Goal: Information Seeking & Learning: Learn about a topic

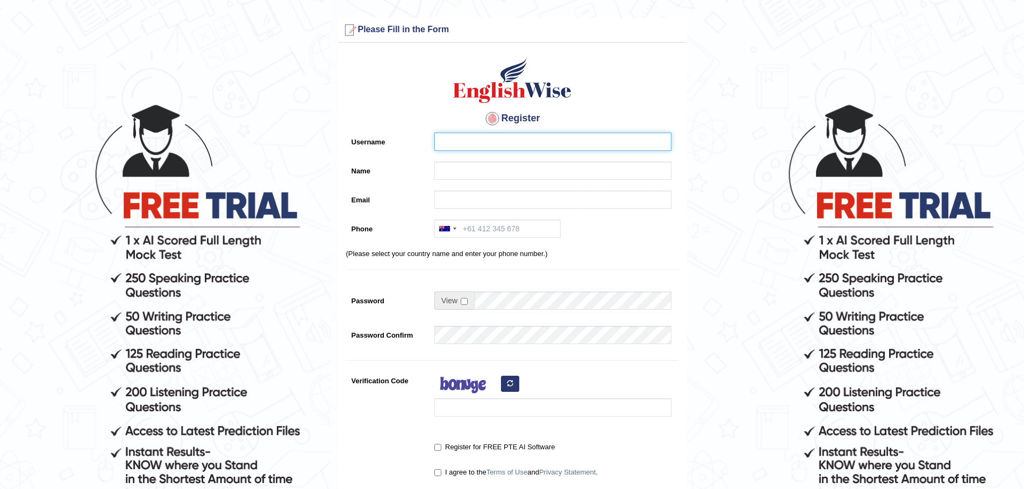
click at [487, 135] on input "Username" at bounding box center [552, 142] width 237 height 18
click at [474, 164] on input "Name" at bounding box center [552, 171] width 237 height 18
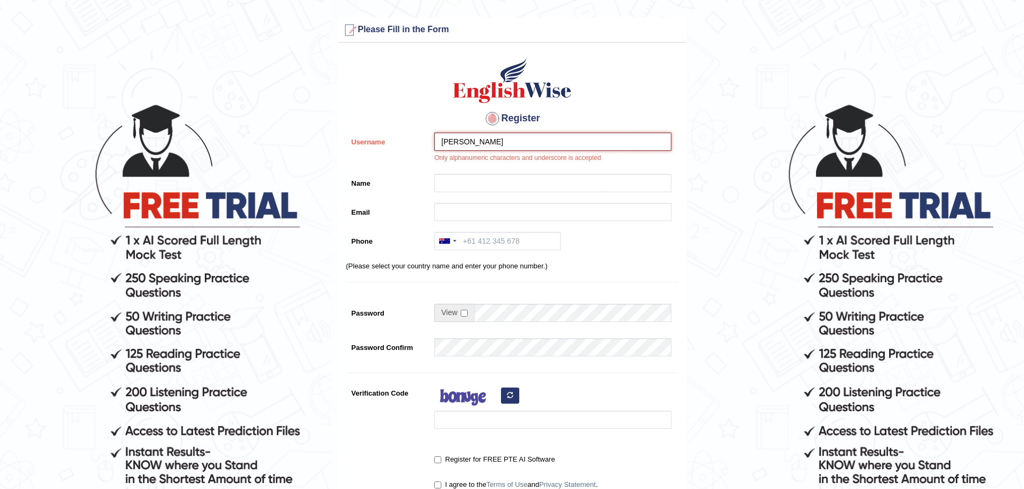
click at [502, 136] on input "Rishabh bangera" at bounding box center [552, 142] width 237 height 18
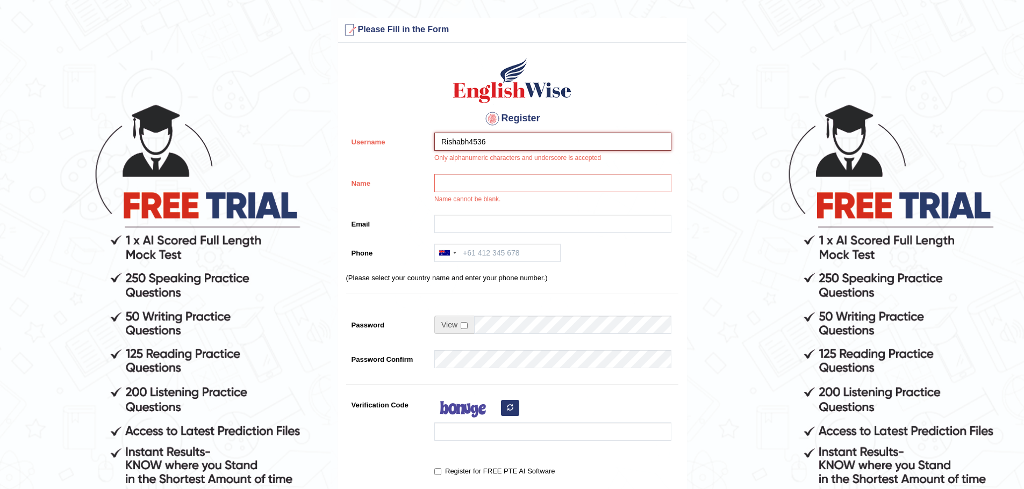
type input "Rishabh4536"
click at [491, 187] on input "Name" at bounding box center [552, 183] width 237 height 18
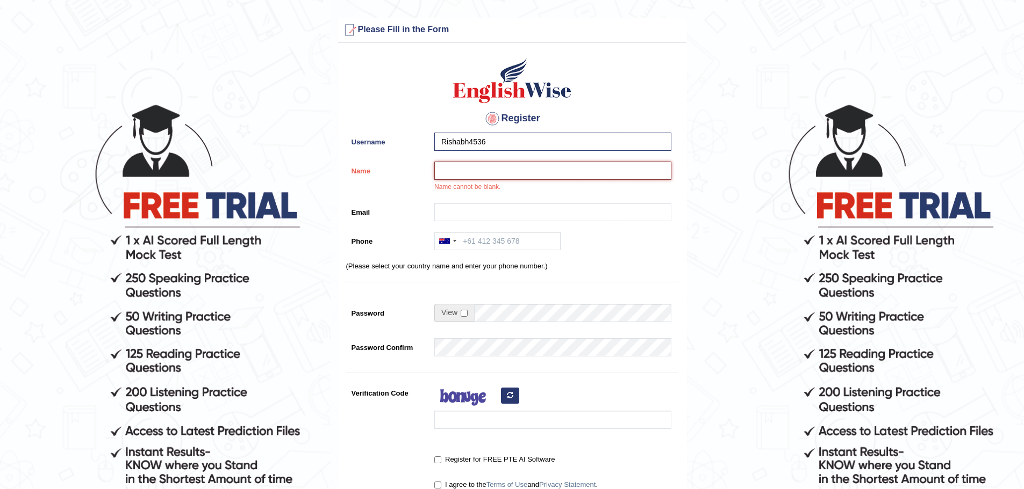
type input "[PERSON_NAME]"
type input "rishabhbangera7245@gmail.com"
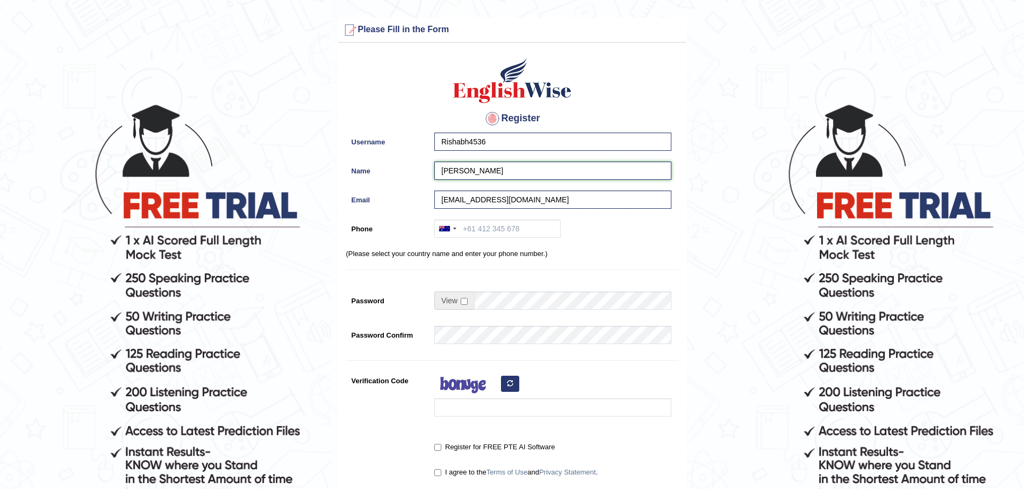
scroll to position [107, 0]
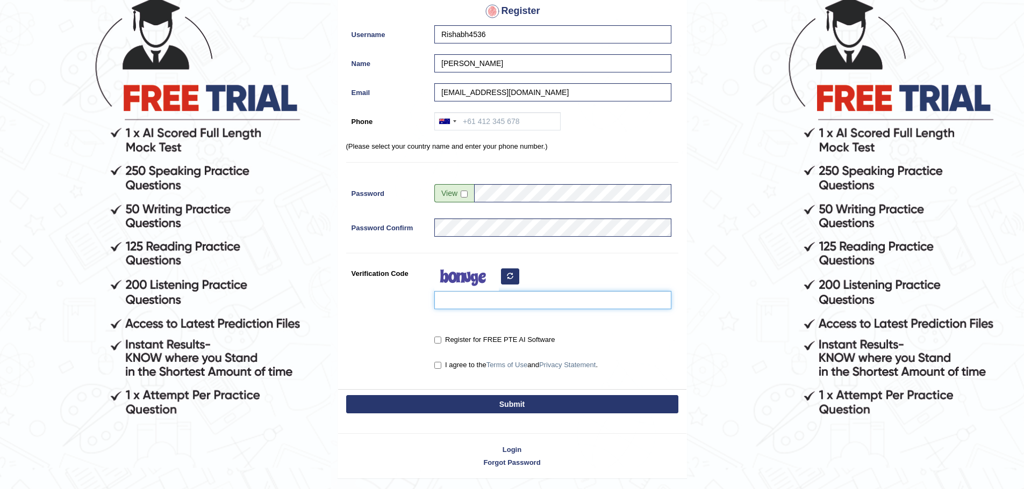
click at [507, 299] on input "Verification Code" at bounding box center [552, 300] width 237 height 18
type input "piseyc"
click at [436, 340] on input "Register for FREE PTE AI Software" at bounding box center [437, 340] width 7 height 7
checkbox input "true"
click at [436, 363] on input "I agree to the Terms of Use and Privacy Statement ." at bounding box center [437, 365] width 7 height 7
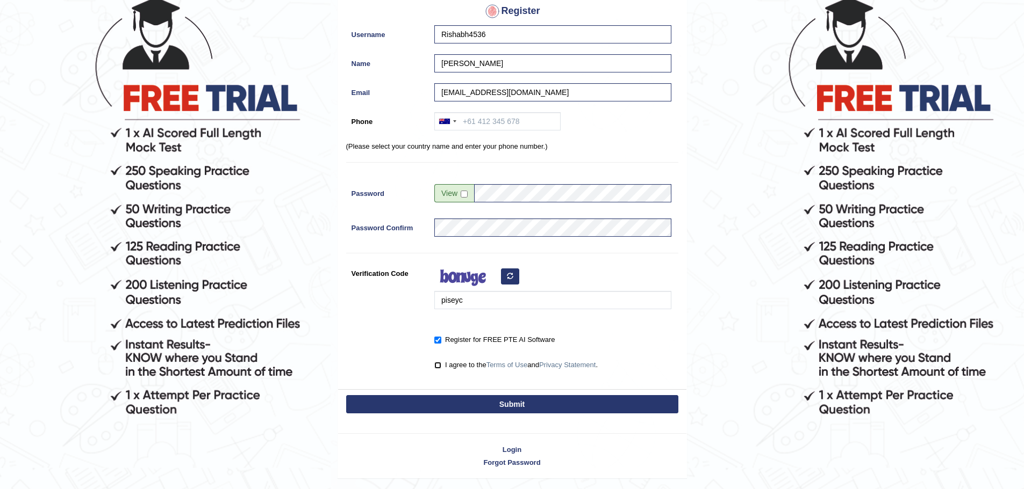
checkbox input "true"
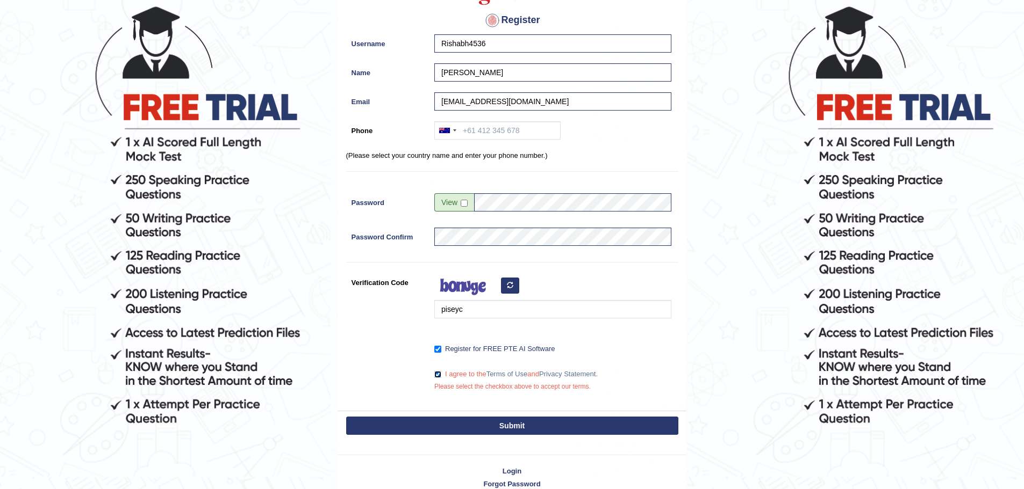
scroll to position [153, 0]
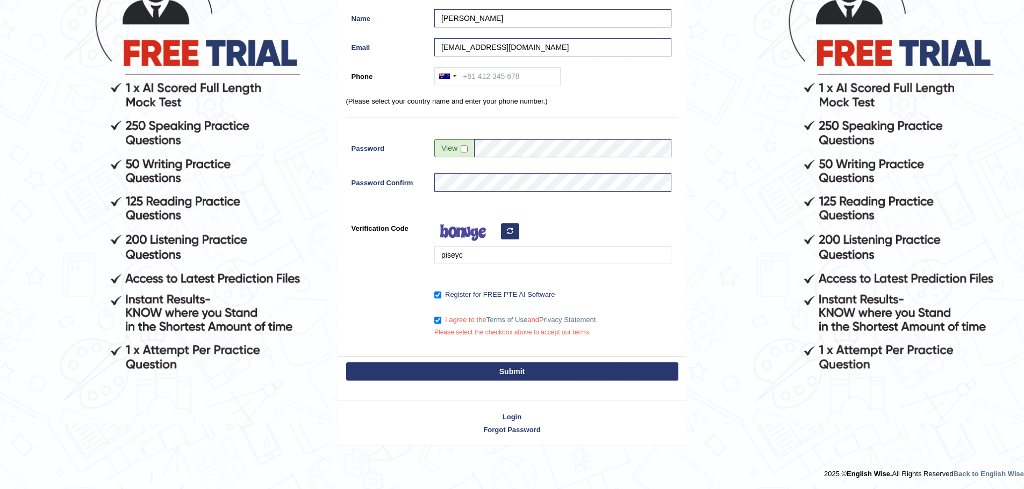
click at [561, 370] on button "Submit" at bounding box center [512, 372] width 332 height 18
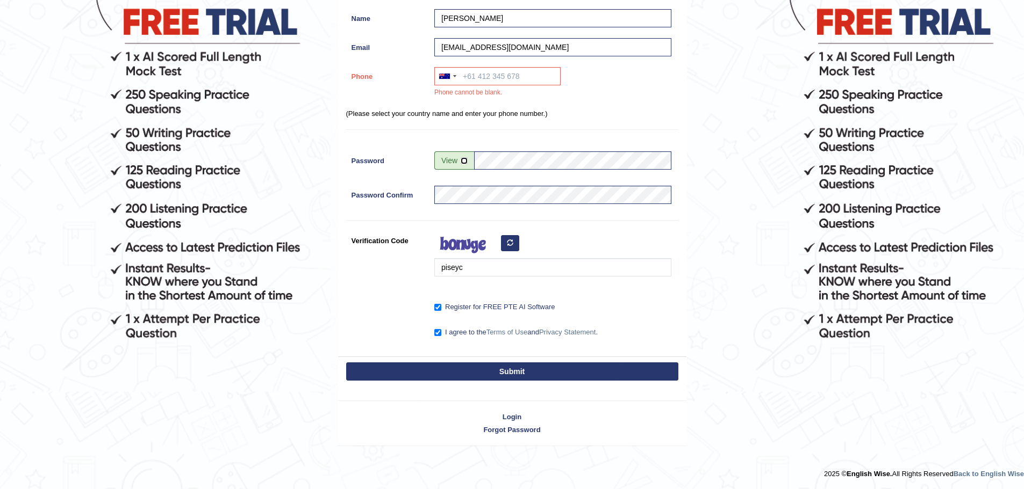
click at [462, 163] on input "checkbox" at bounding box center [463, 160] width 7 height 7
checkbox input "true"
click at [511, 371] on button "Submit" at bounding box center [512, 372] width 332 height 18
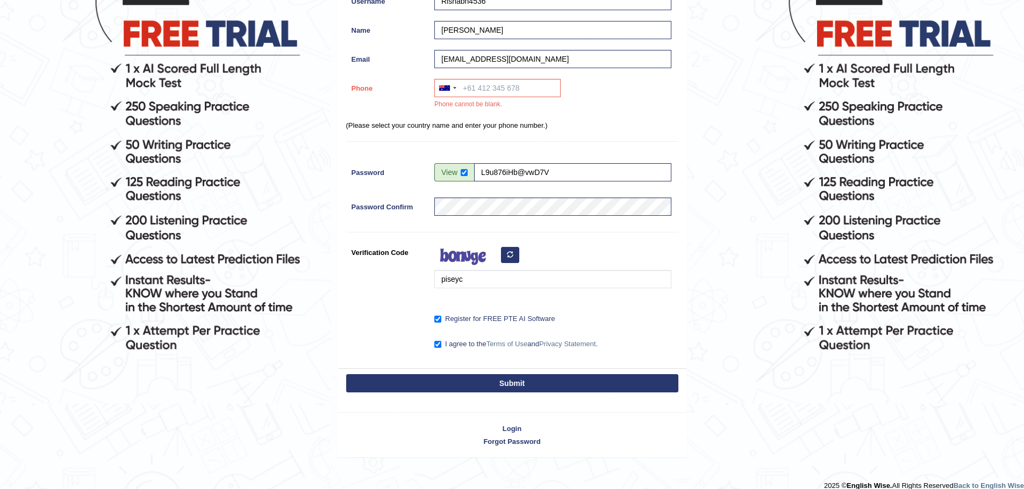
scroll to position [184, 0]
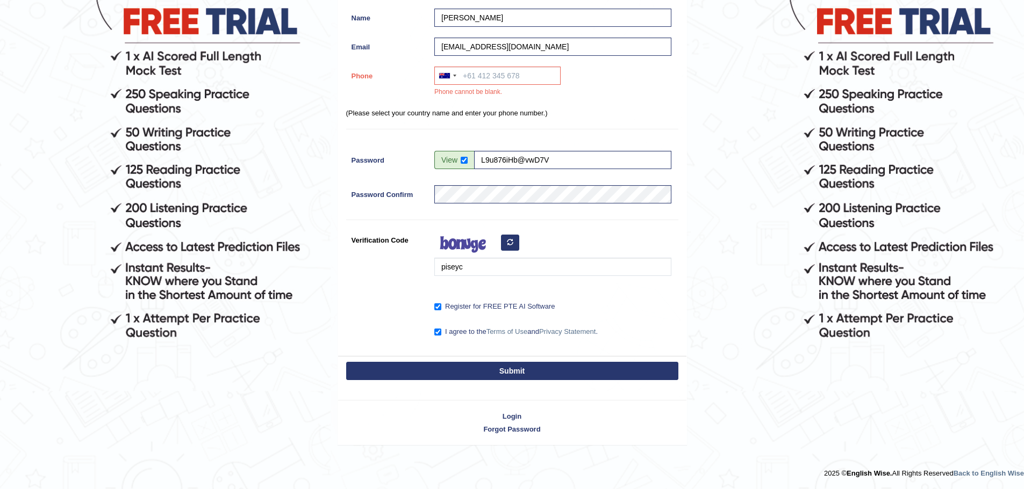
click at [511, 371] on button "Submit" at bounding box center [512, 371] width 332 height 18
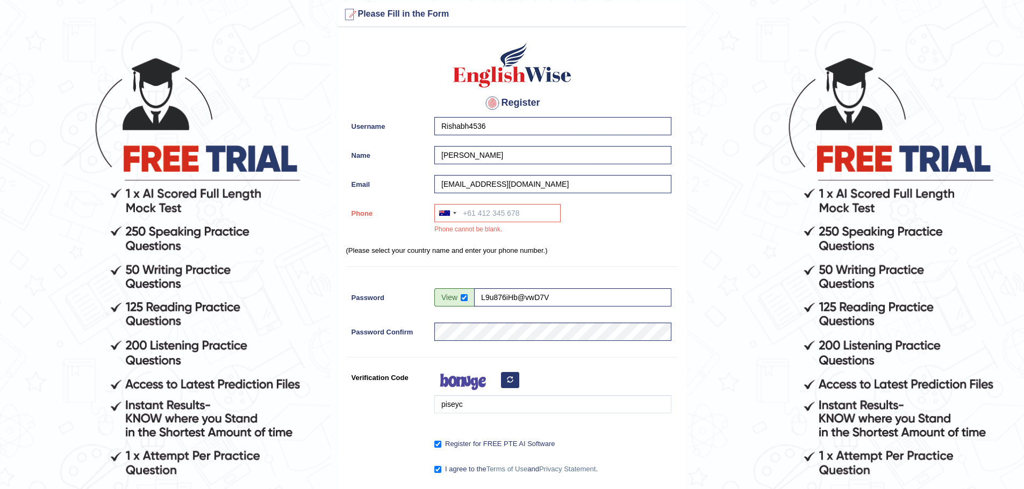
scroll to position [0, 0]
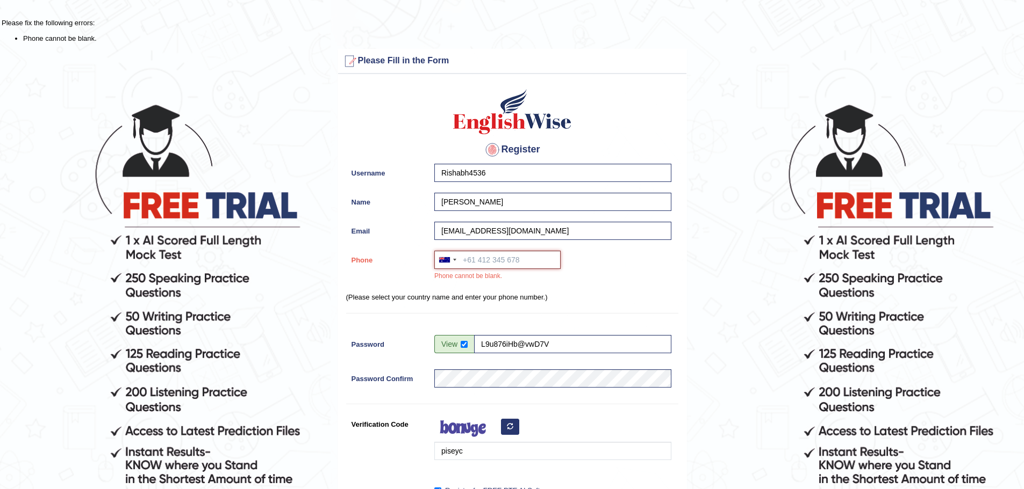
click at [502, 262] on input "Phone" at bounding box center [497, 260] width 126 height 18
type input "+61478822460"
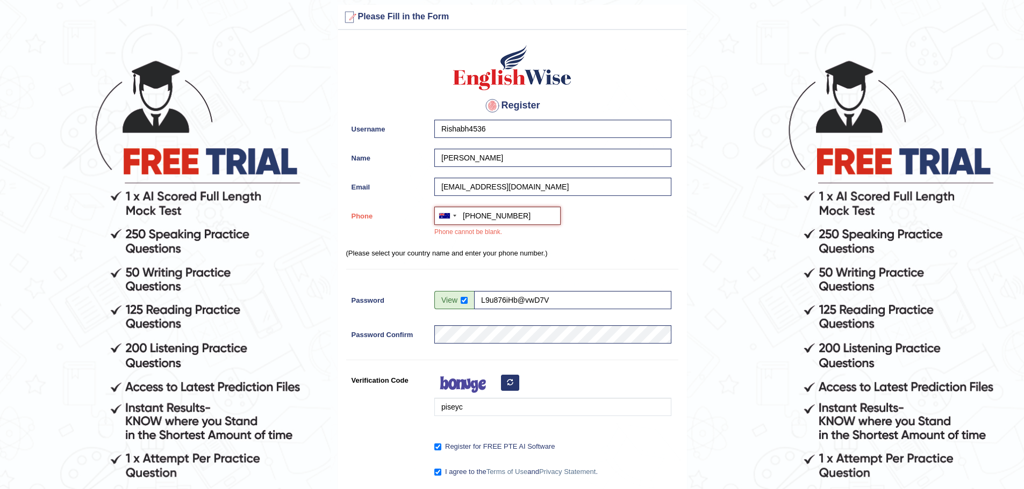
scroll to position [107, 0]
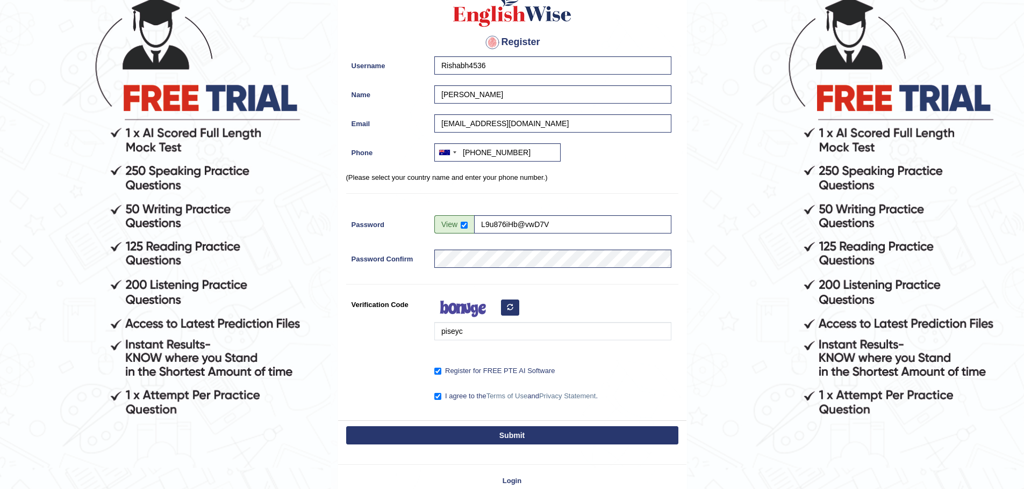
click at [528, 429] on button "Submit" at bounding box center [512, 436] width 332 height 18
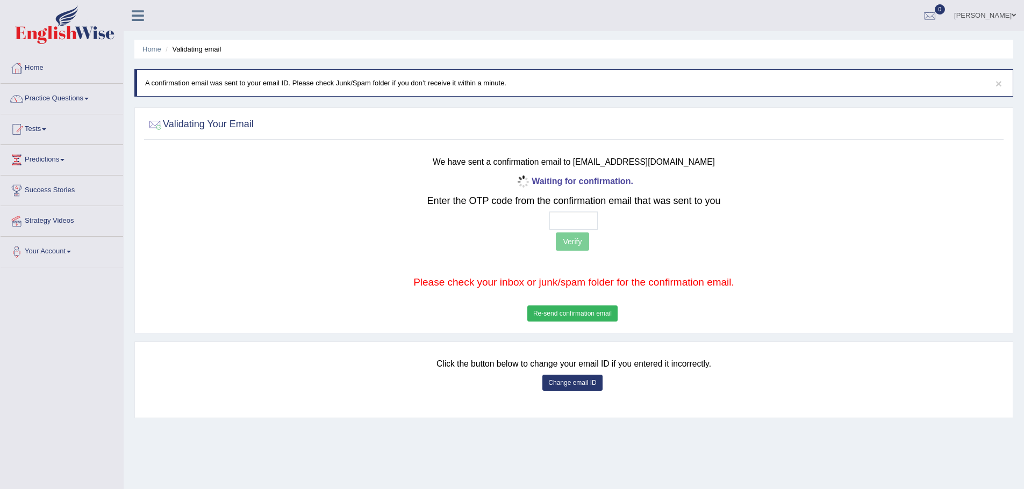
click at [575, 383] on button "Change email ID" at bounding box center [572, 383] width 60 height 16
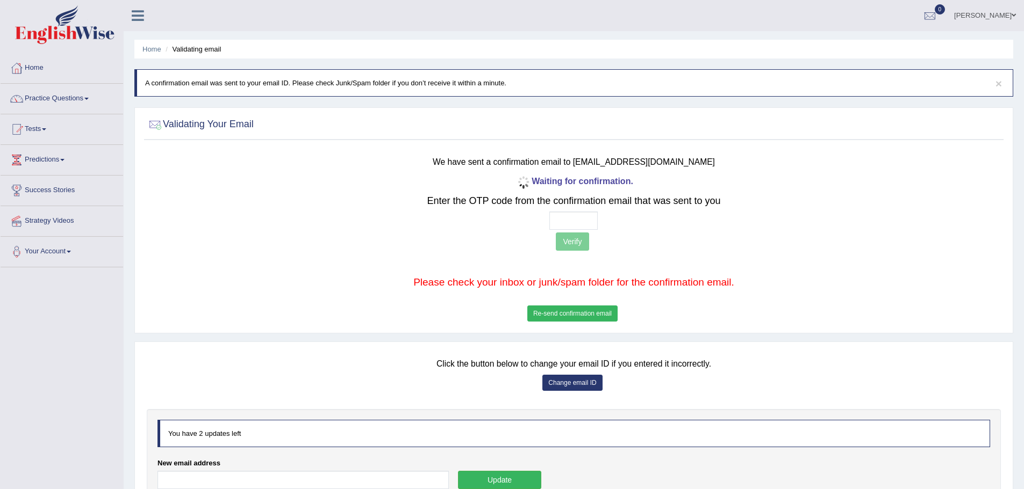
scroll to position [77, 0]
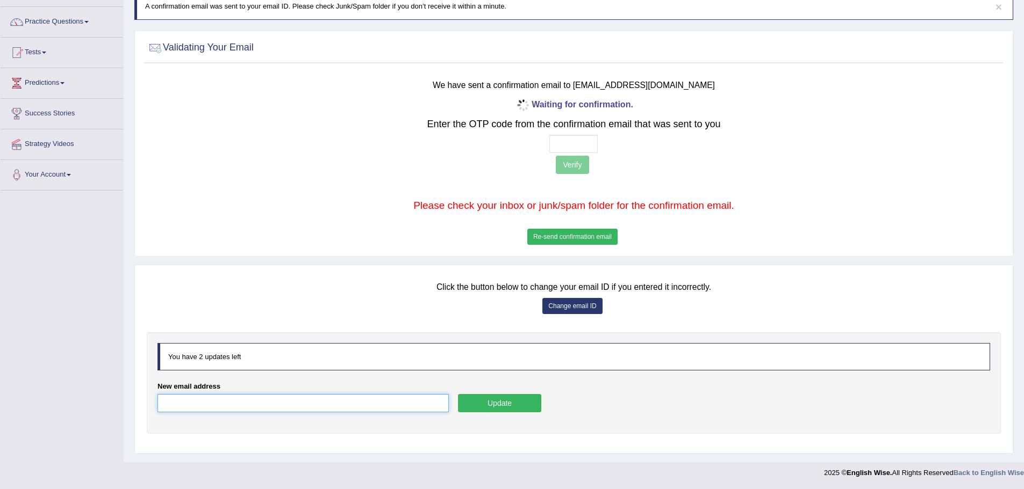
click at [288, 399] on input "New email address" at bounding box center [302, 403] width 291 height 18
type input "rishabhbangera965@gmail.com"
click at [506, 402] on button "Update" at bounding box center [499, 403] width 83 height 18
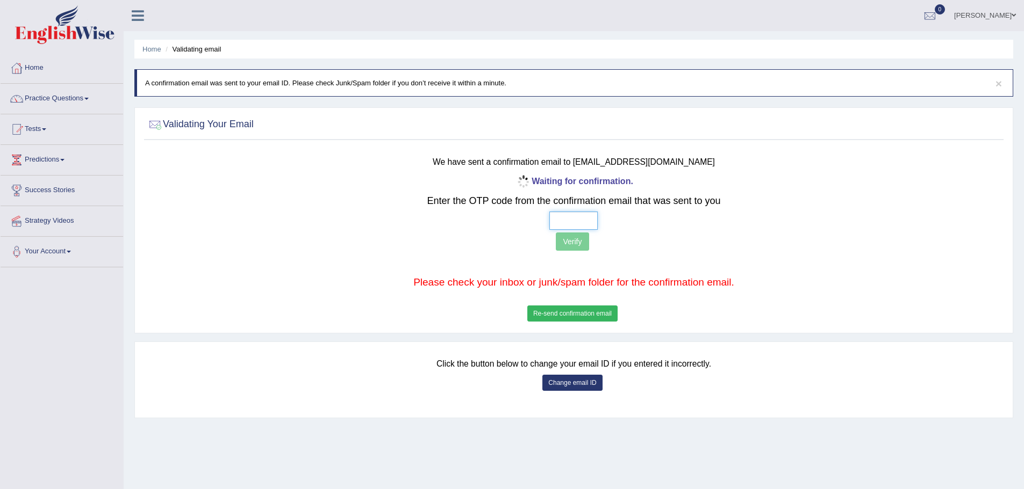
drag, startPoint x: 565, startPoint y: 215, endPoint x: 572, endPoint y: 213, distance: 7.5
click at [566, 216] on input "text" at bounding box center [573, 221] width 48 height 18
type input "1 3 4 7"
click at [580, 242] on button "Verify" at bounding box center [572, 242] width 33 height 18
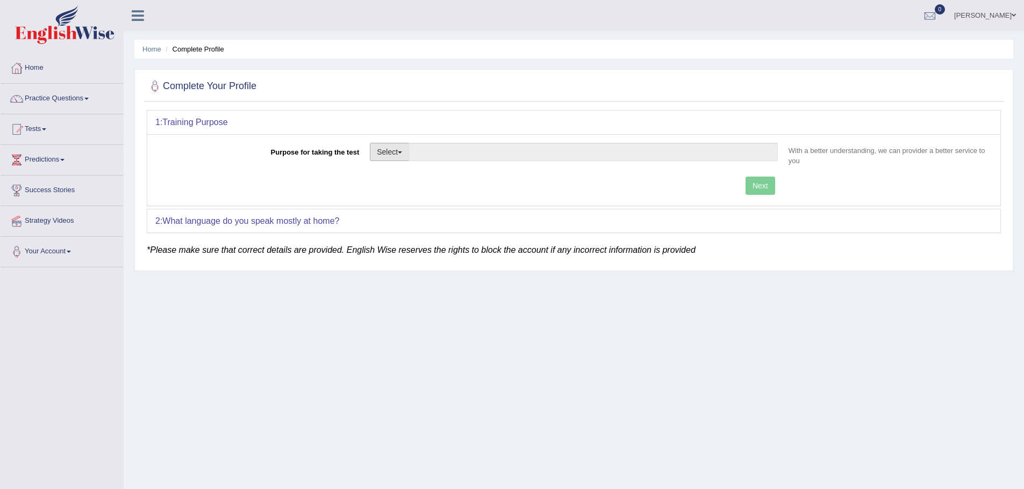
click at [402, 154] on span "button" at bounding box center [400, 153] width 4 height 2
click at [416, 223] on link "Other" at bounding box center [418, 217] width 96 height 14
click at [443, 147] on input "Purpose for taking the test" at bounding box center [592, 152] width 369 height 18
type input "Working Visa"
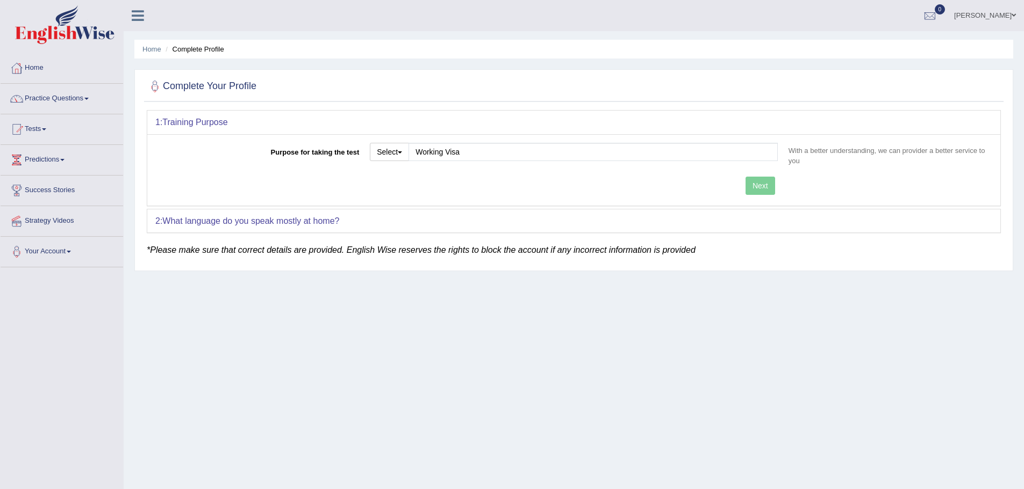
click at [378, 218] on div "1: Training Purpose Purpose for taking the test Select Student Visa Permanent R…" at bounding box center [574, 171] width 854 height 123
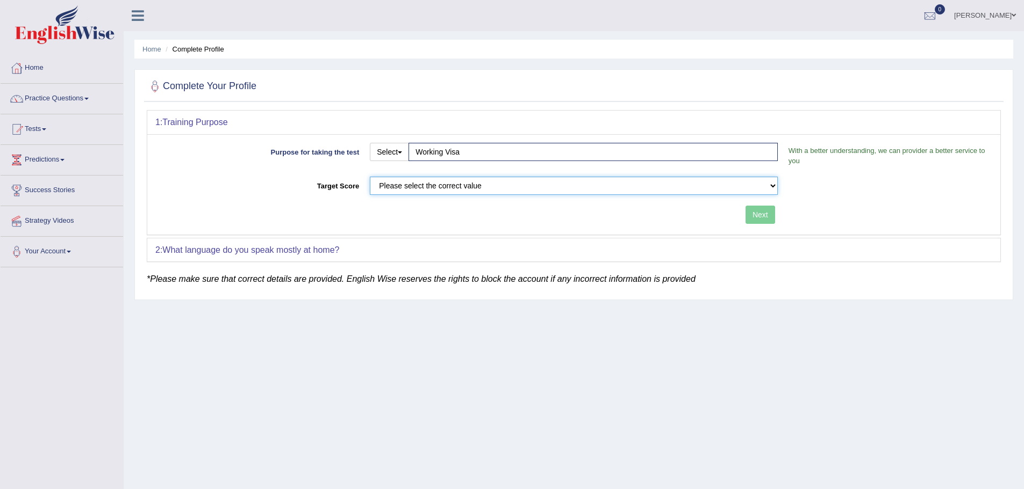
click at [398, 187] on select "Please select the correct value 50 (6 bands) 58 (6.5 bands) 65 (7 bands) 79 (8 …" at bounding box center [574, 186] width 408 height 18
select select "79"
click at [370, 177] on select "Please select the correct value 50 (6 bands) 58 (6.5 bands) 65 (7 bands) 79 (8 …" at bounding box center [574, 186] width 408 height 18
click at [758, 219] on button "Next" at bounding box center [760, 215] width 30 height 18
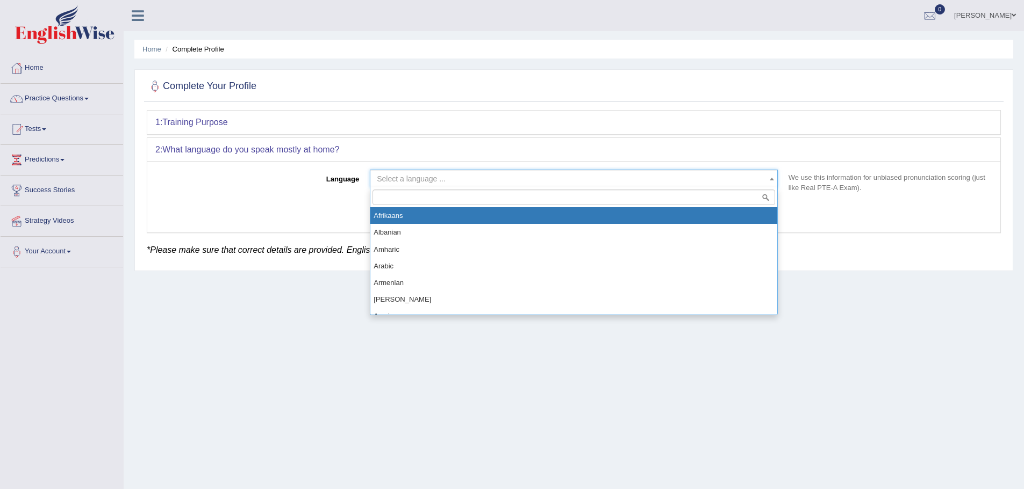
click at [499, 182] on span "Select a language ..." at bounding box center [570, 179] width 387 height 11
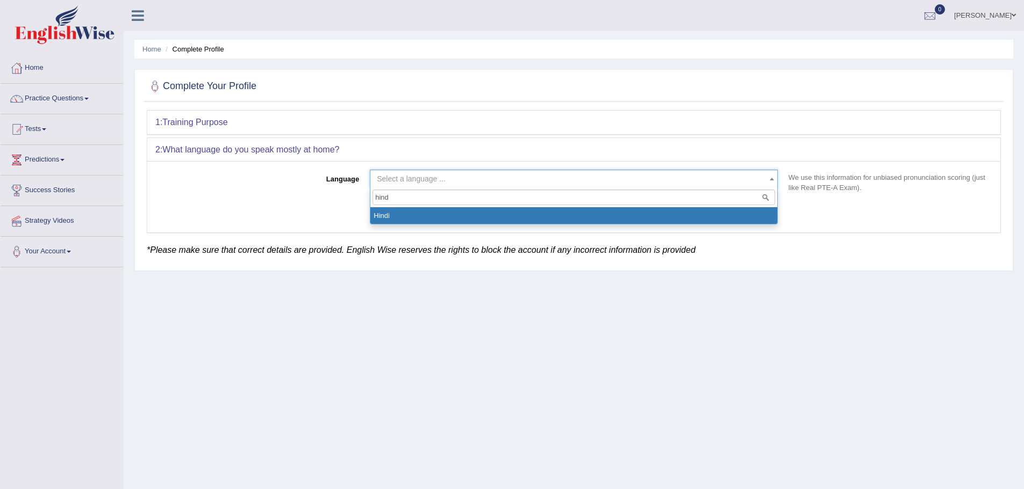
type input "hindi"
select select "Hindi"
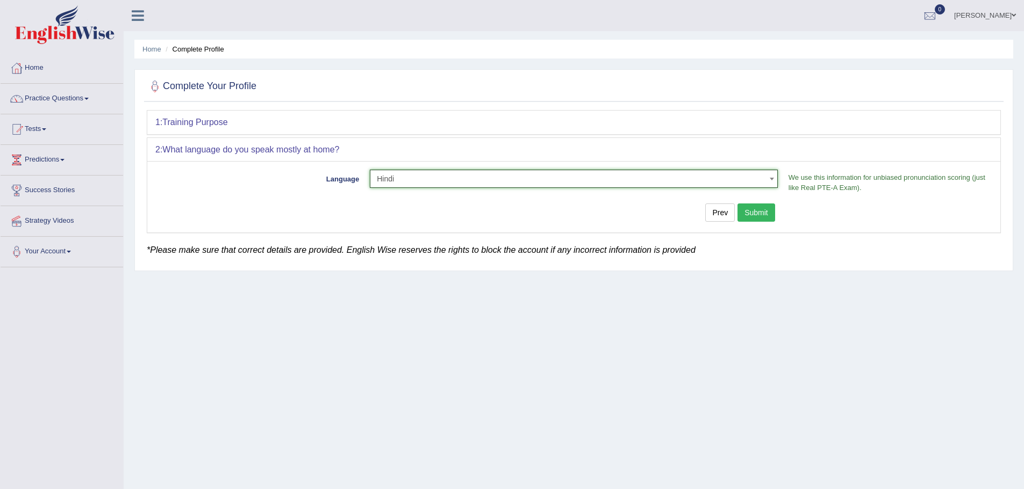
click at [765, 215] on button "Submit" at bounding box center [756, 213] width 38 height 18
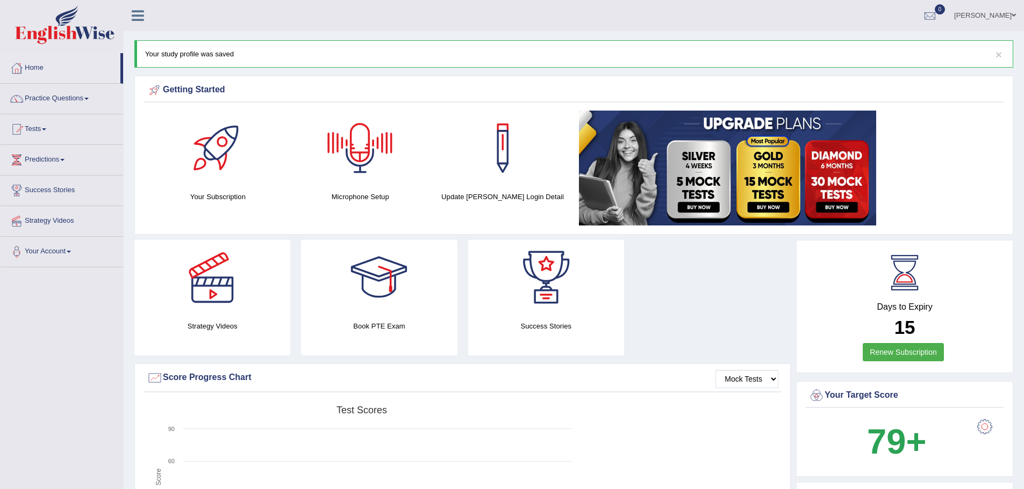
click at [368, 152] on div at bounding box center [359, 148] width 75 height 75
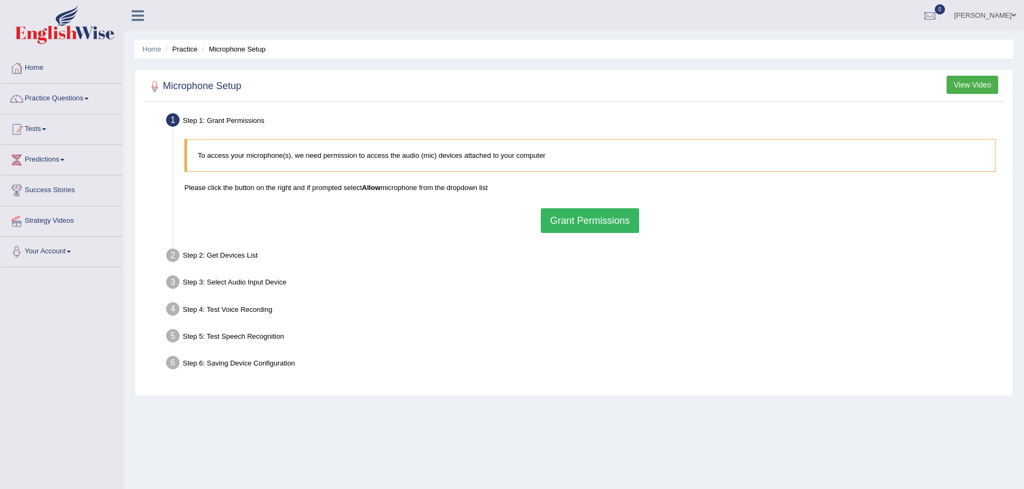
click at [593, 215] on button "Grant Permissions" at bounding box center [590, 220] width 98 height 25
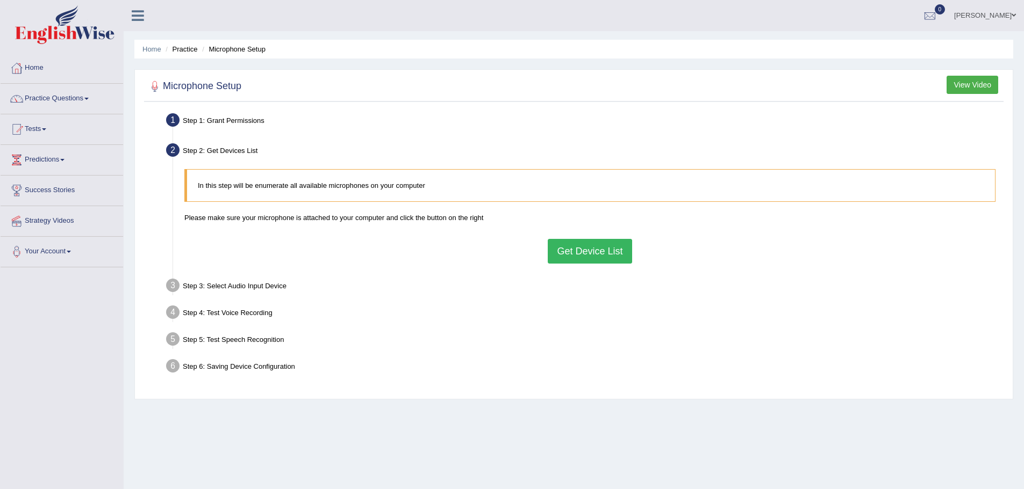
click at [583, 247] on button "Get Device List" at bounding box center [589, 251] width 84 height 25
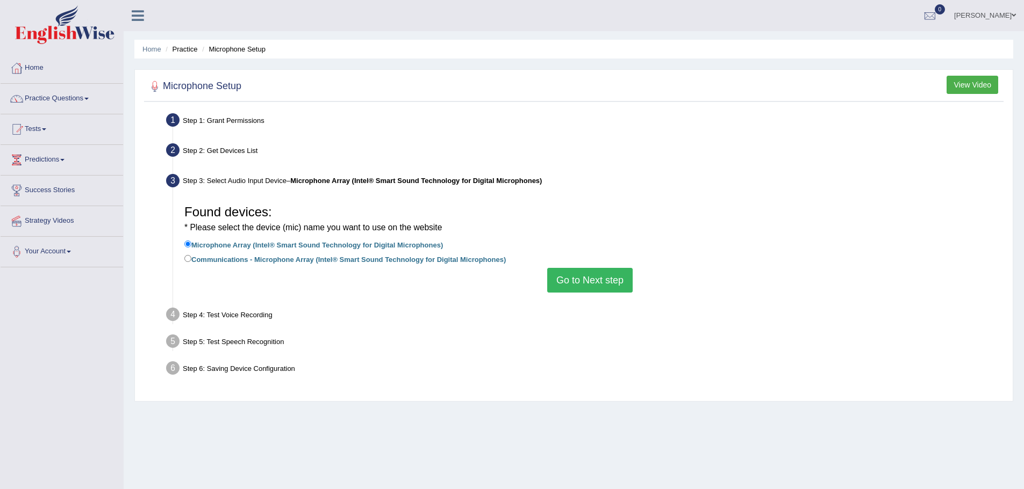
click at [586, 281] on button "Go to Next step" at bounding box center [589, 280] width 85 height 25
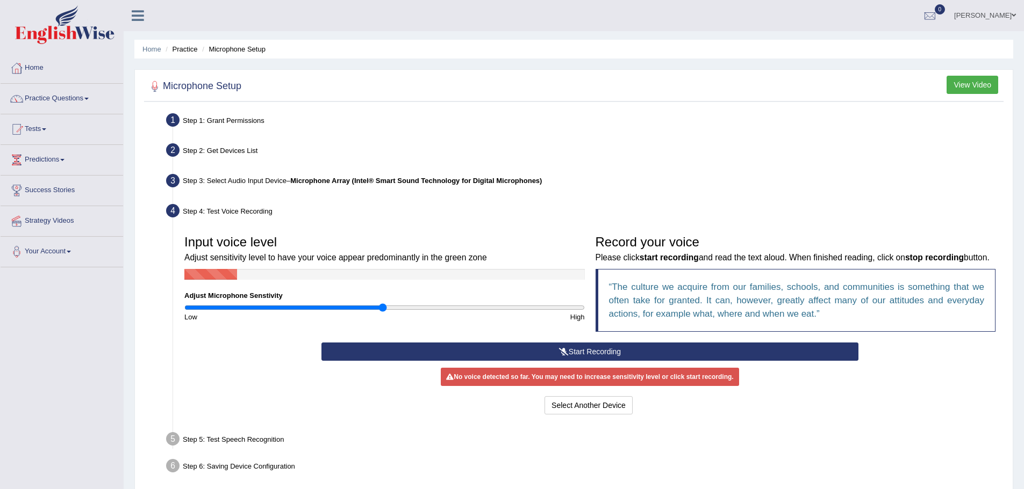
scroll to position [75, 0]
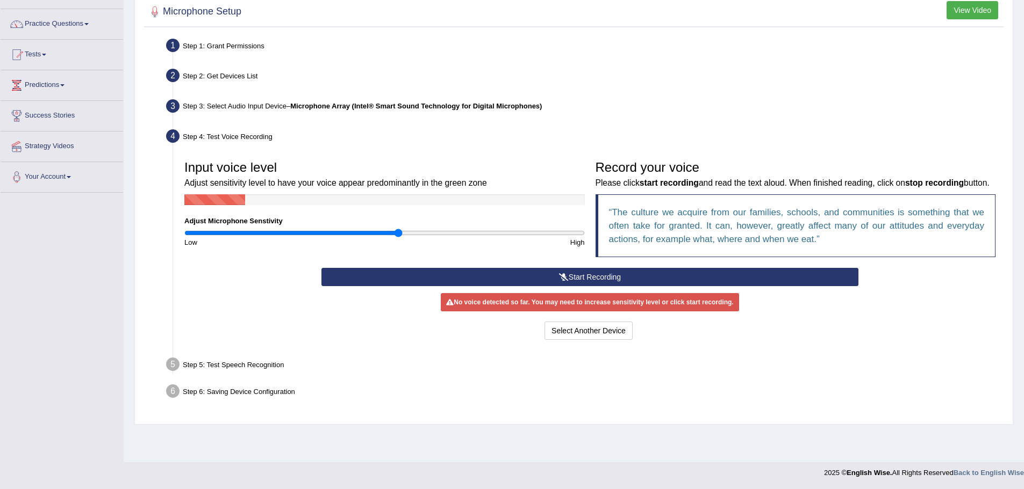
click at [397, 233] on input "range" at bounding box center [384, 233] width 400 height 9
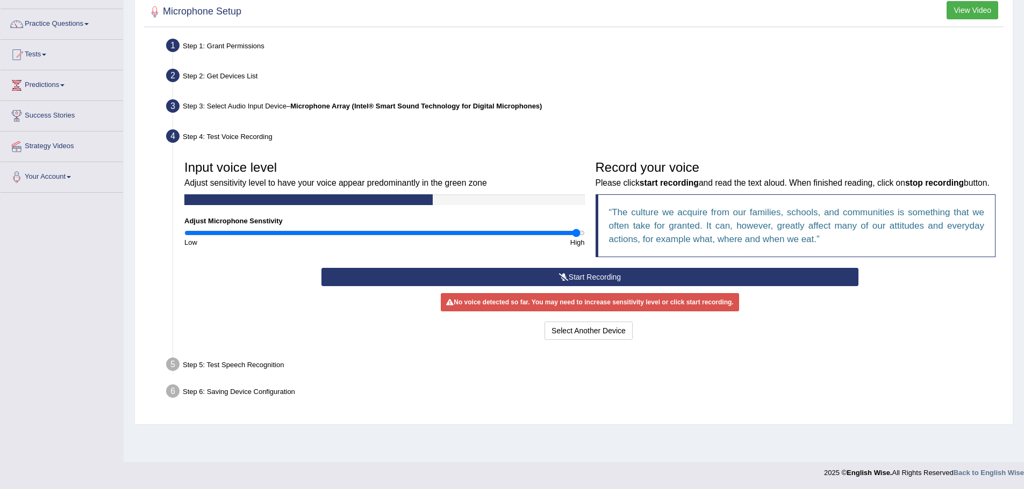
click at [578, 232] on input "range" at bounding box center [384, 233] width 400 height 9
drag, startPoint x: 579, startPoint y: 233, endPoint x: 591, endPoint y: 236, distance: 12.4
click at [585, 236] on input "range" at bounding box center [384, 233] width 400 height 9
click at [587, 285] on button "Start Recording" at bounding box center [589, 277] width 537 height 18
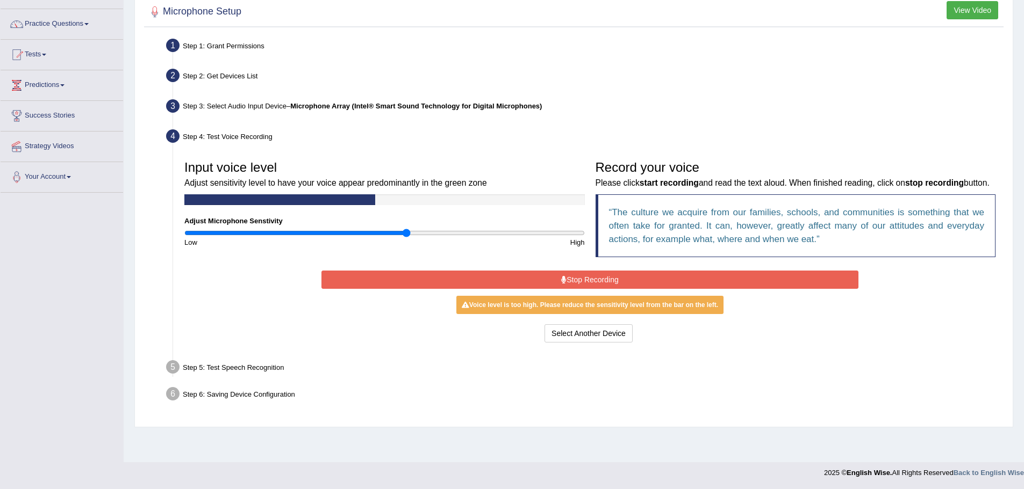
type input "1.12"
click at [408, 234] on input "range" at bounding box center [384, 233] width 400 height 9
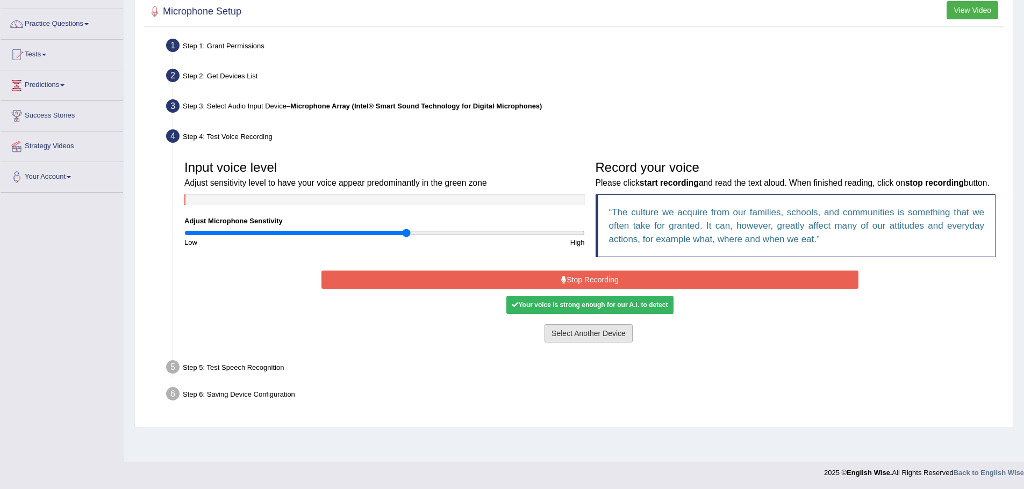
click at [588, 343] on button "Select Another Device" at bounding box center [588, 334] width 88 height 18
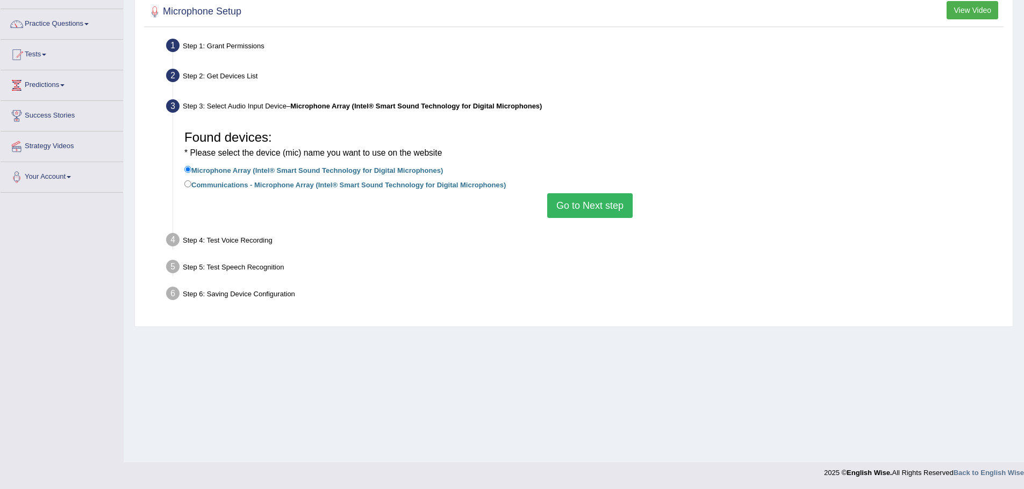
click at [576, 211] on button "Go to Next step" at bounding box center [589, 205] width 85 height 25
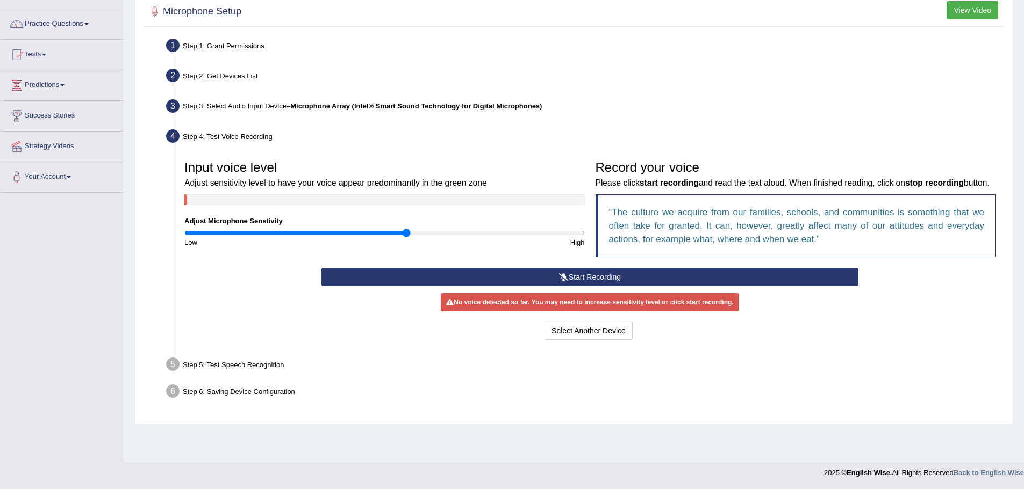
click at [601, 285] on button "Start Recording" at bounding box center [589, 277] width 537 height 18
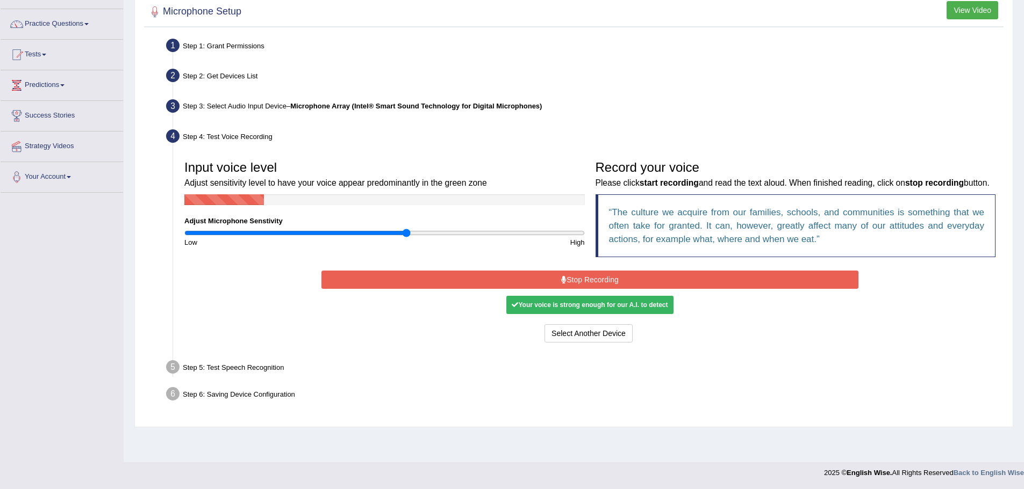
click at [595, 314] on div "Your voice is strong enough for our A.I. to detect" at bounding box center [589, 305] width 167 height 18
click at [597, 314] on div "Your voice is strong enough for our A.I. to detect" at bounding box center [589, 305] width 167 height 18
click at [414, 381] on div "Step 5: Test Speech Recognition" at bounding box center [584, 369] width 846 height 24
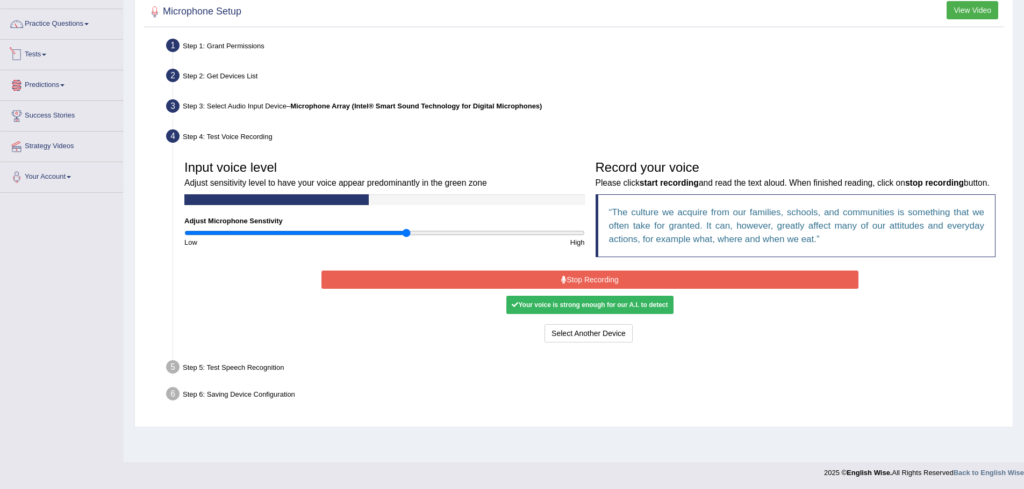
click at [41, 59] on link "Tests" at bounding box center [62, 53] width 122 height 27
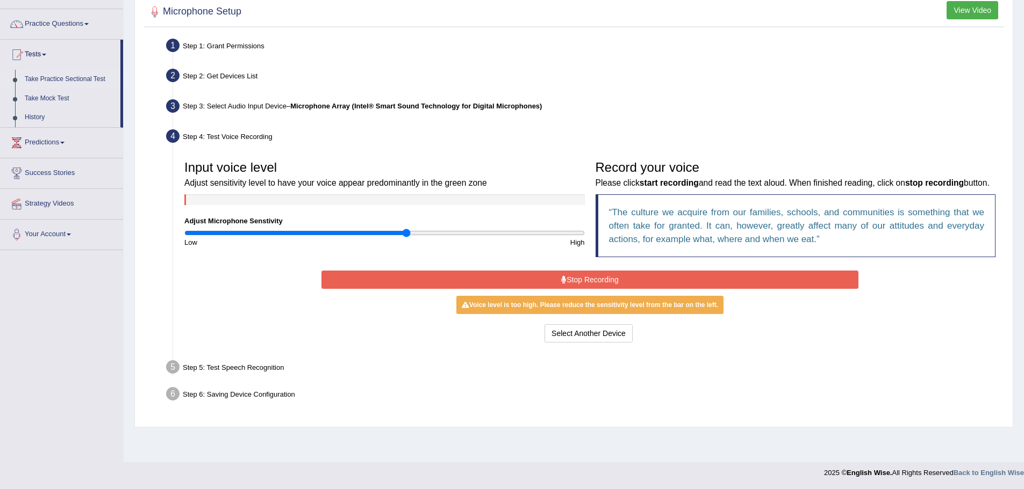
click at [61, 75] on link "Take Practice Sectional Test" at bounding box center [70, 79] width 100 height 19
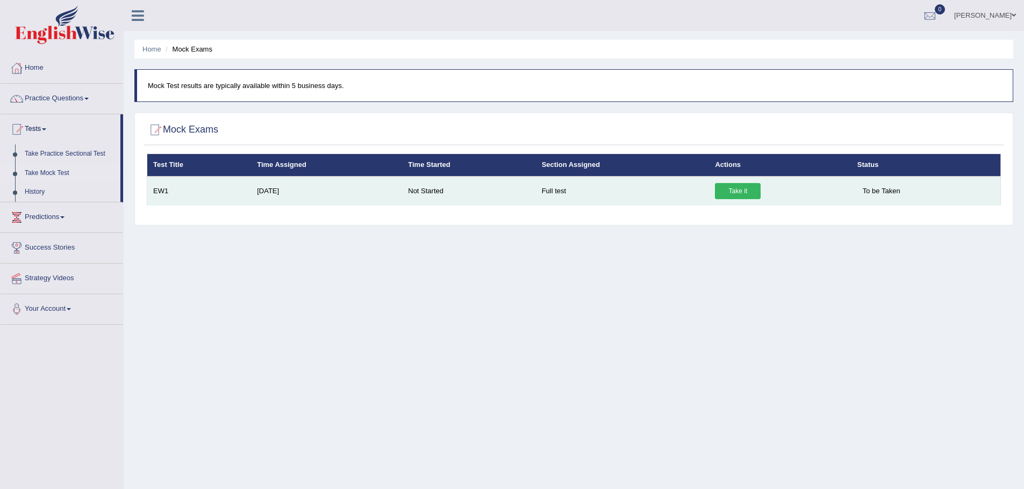
click at [741, 194] on link "Take it" at bounding box center [738, 191] width 46 height 16
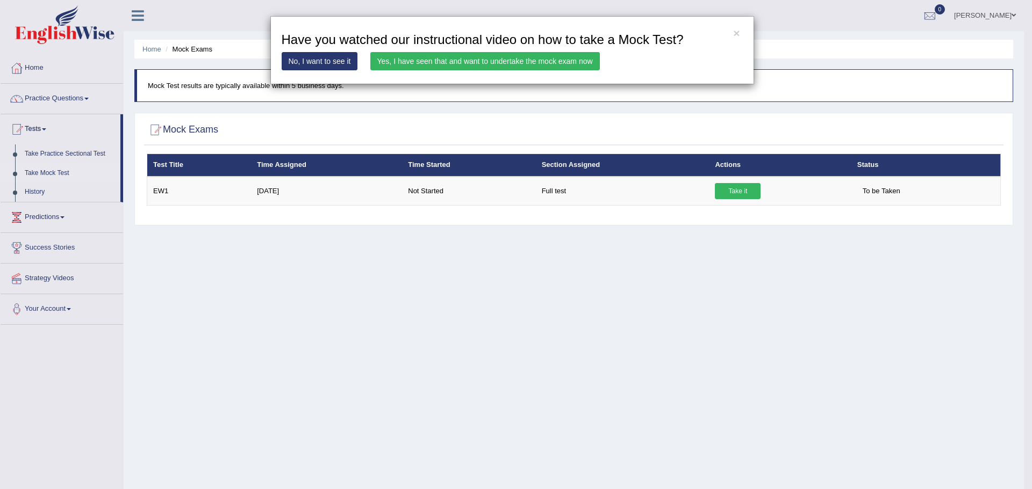
click at [436, 60] on link "Yes, I have seen that and want to undertake the mock exam now" at bounding box center [484, 61] width 229 height 18
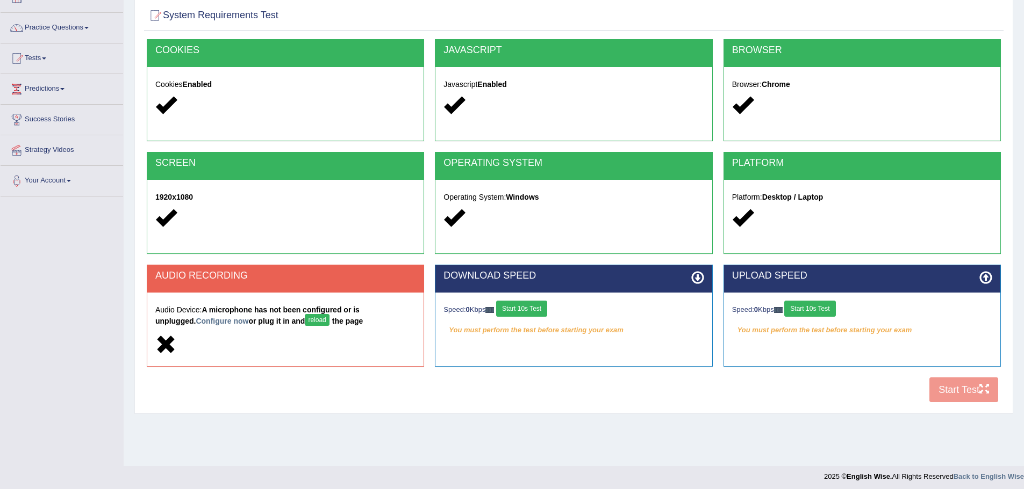
scroll to position [75, 0]
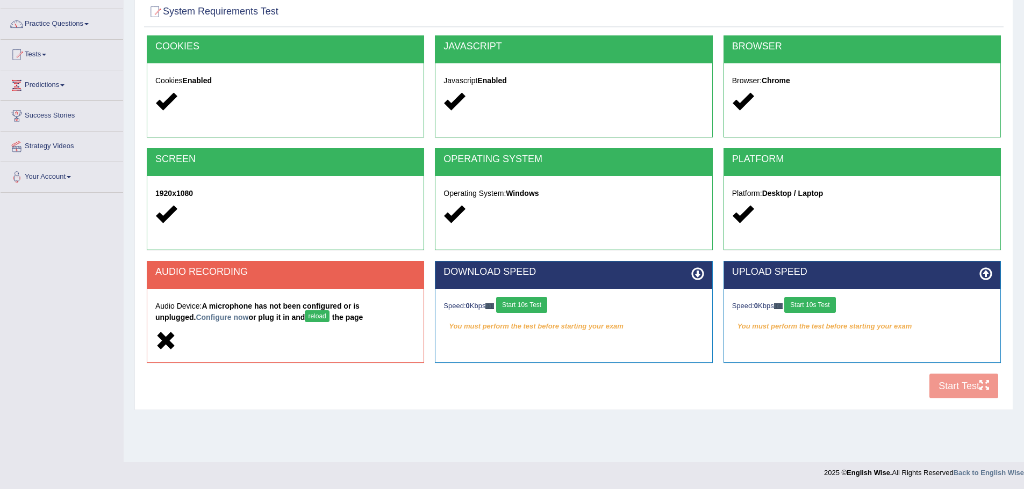
click at [305, 321] on button "reload" at bounding box center [317, 317] width 24 height 12
click at [974, 386] on div "COOKIES Cookies Enabled JAVASCRIPT Javascript Enabled BROWSER Browser: Chrome S…" at bounding box center [573, 219] width 859 height 369
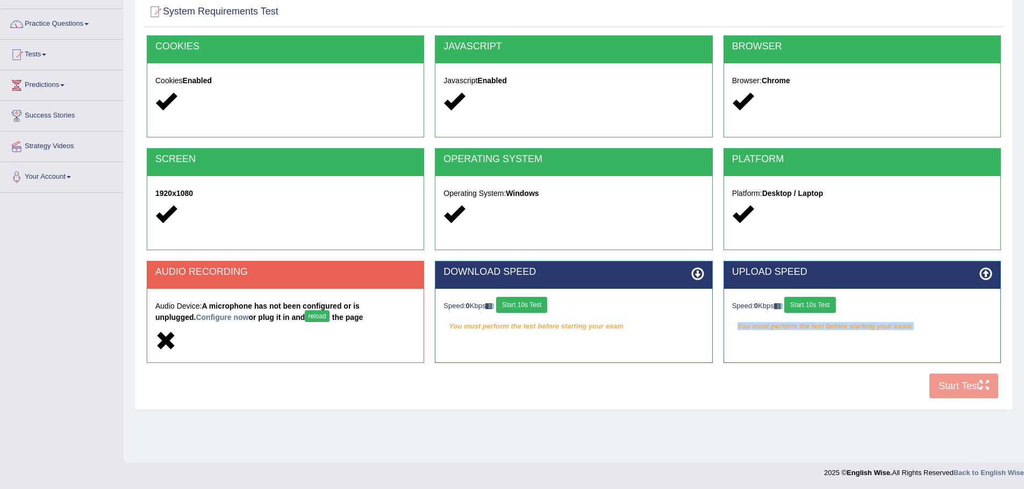
click at [974, 386] on div "COOKIES Cookies Enabled JAVASCRIPT Javascript Enabled BROWSER Browser: Chrome S…" at bounding box center [573, 219] width 859 height 369
click at [733, 385] on div "COOKIES Cookies Enabled JAVASCRIPT Javascript Enabled BROWSER Browser: Chrome S…" at bounding box center [573, 219] width 859 height 369
click at [305, 317] on button "reload" at bounding box center [317, 317] width 24 height 12
click at [305, 319] on button "reload" at bounding box center [317, 317] width 24 height 12
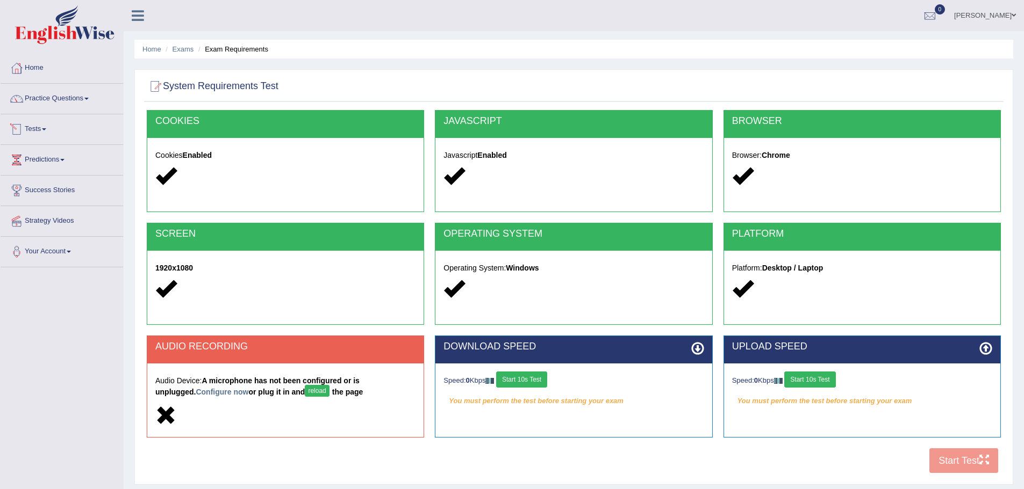
click at [27, 125] on link "Tests" at bounding box center [62, 127] width 122 height 27
click at [68, 102] on link "Practice Questions" at bounding box center [62, 97] width 122 height 27
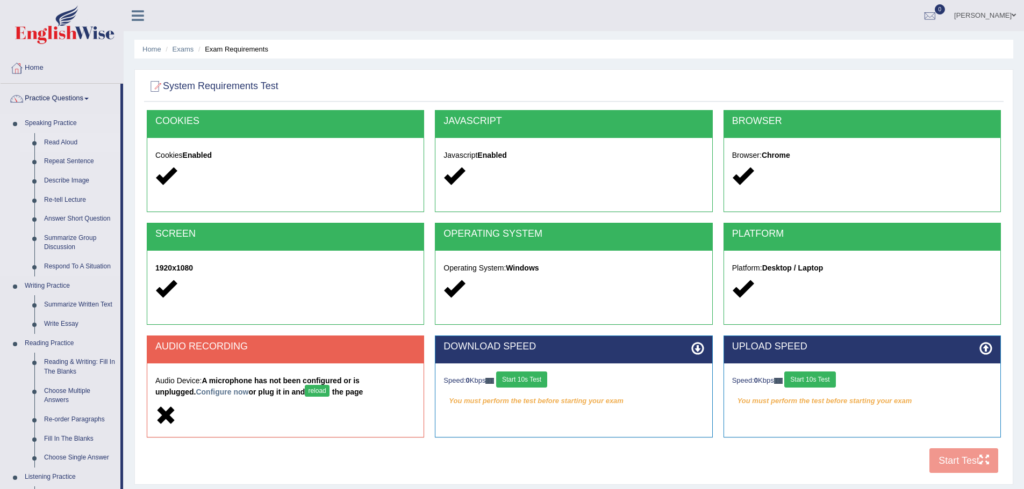
click at [65, 139] on link "Read Aloud" at bounding box center [79, 142] width 81 height 19
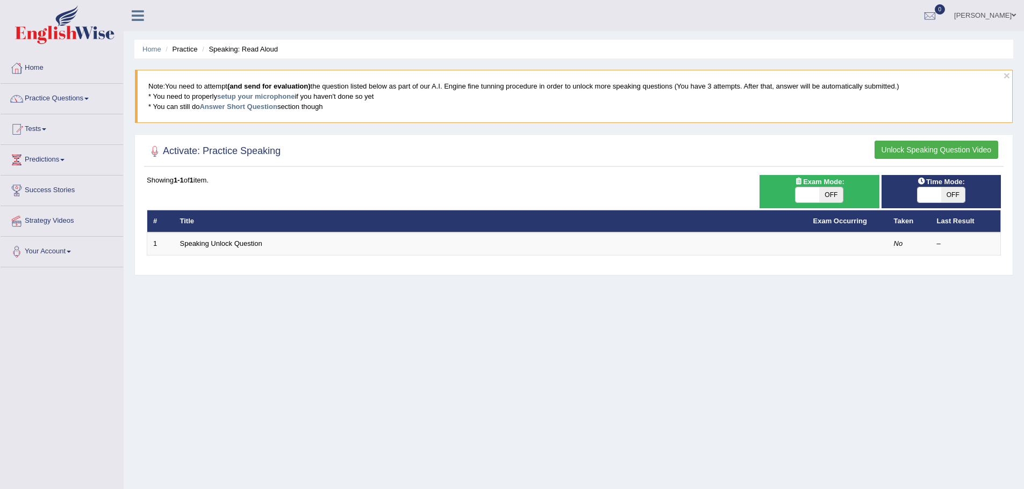
click at [924, 202] on span at bounding box center [929, 195] width 24 height 15
click at [956, 194] on span "OFF" at bounding box center [953, 195] width 24 height 15
checkbox input "true"
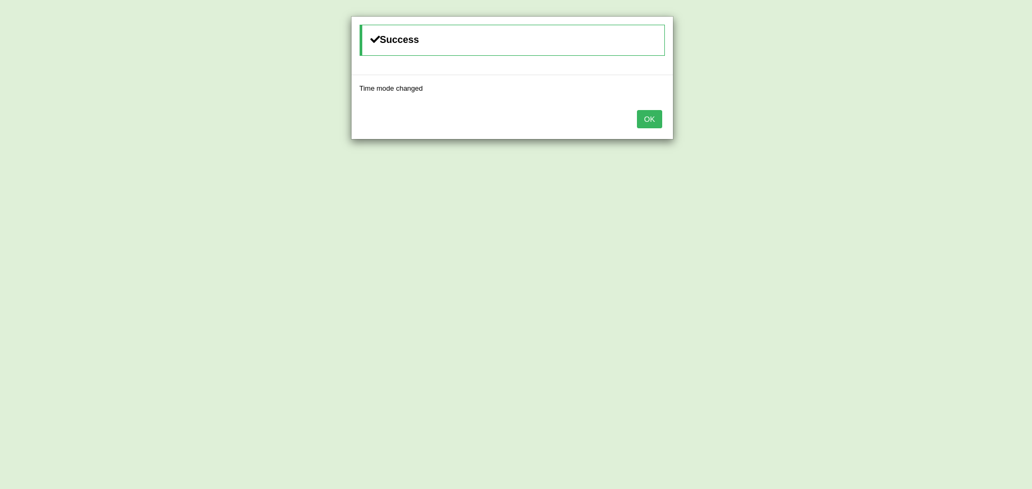
click at [645, 119] on button "OK" at bounding box center [649, 119] width 25 height 18
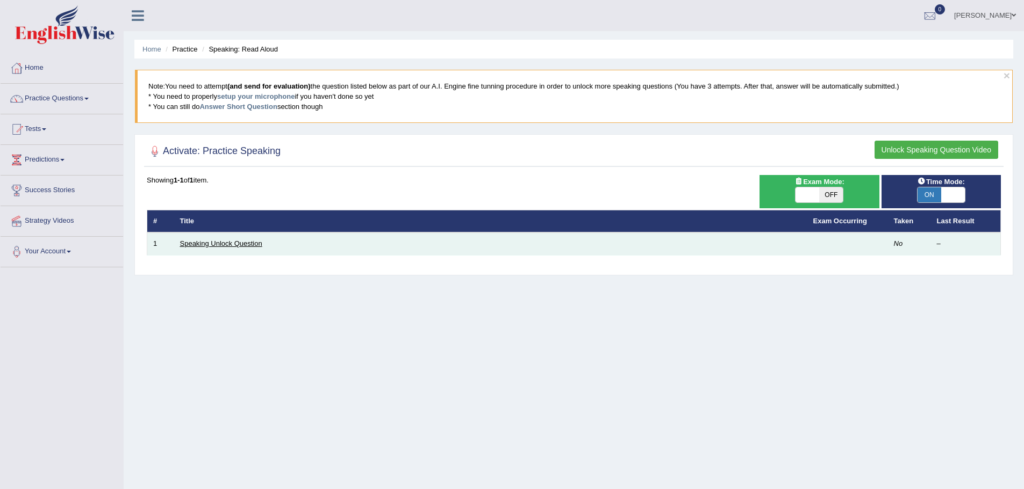
click at [248, 245] on link "Speaking Unlock Question" at bounding box center [221, 244] width 82 height 8
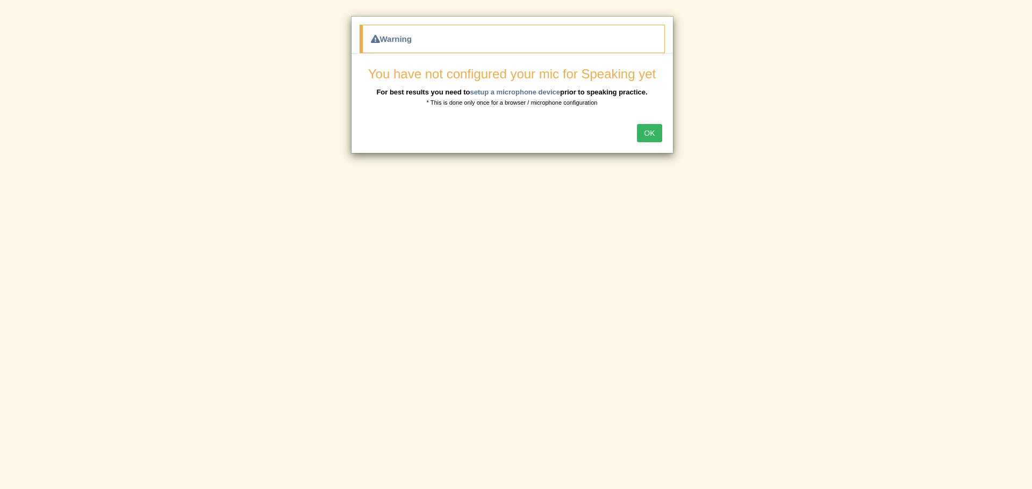
click at [640, 138] on button "OK" at bounding box center [649, 133] width 25 height 18
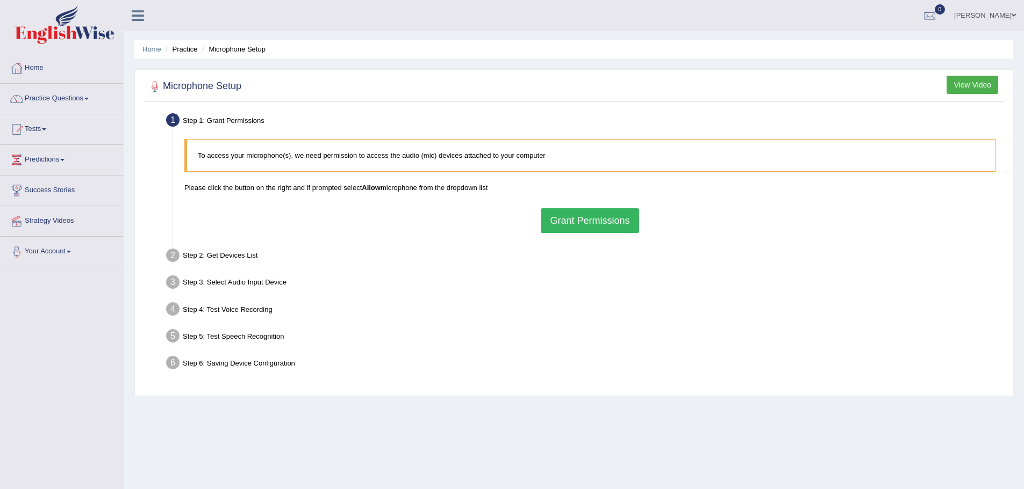
click at [593, 230] on button "Grant Permissions" at bounding box center [590, 220] width 98 height 25
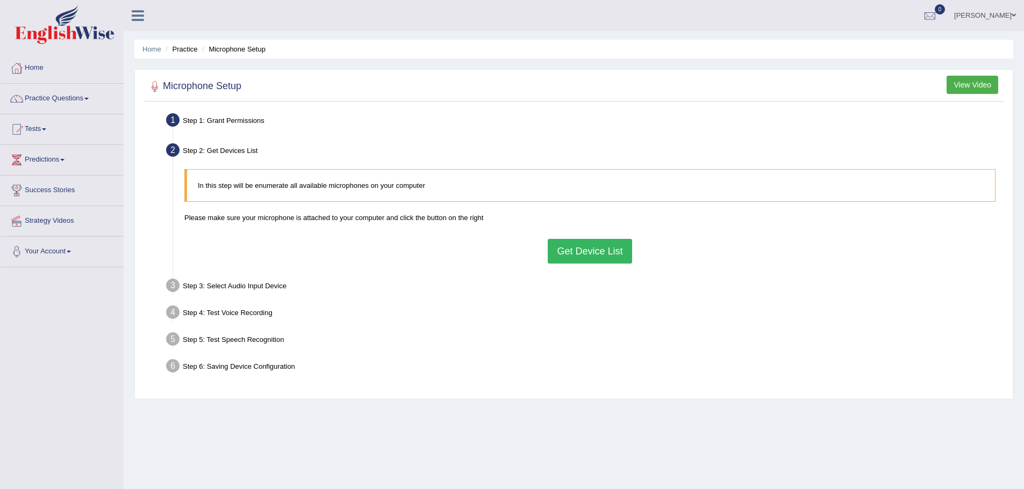
click at [589, 247] on button "Get Device List" at bounding box center [589, 251] width 84 height 25
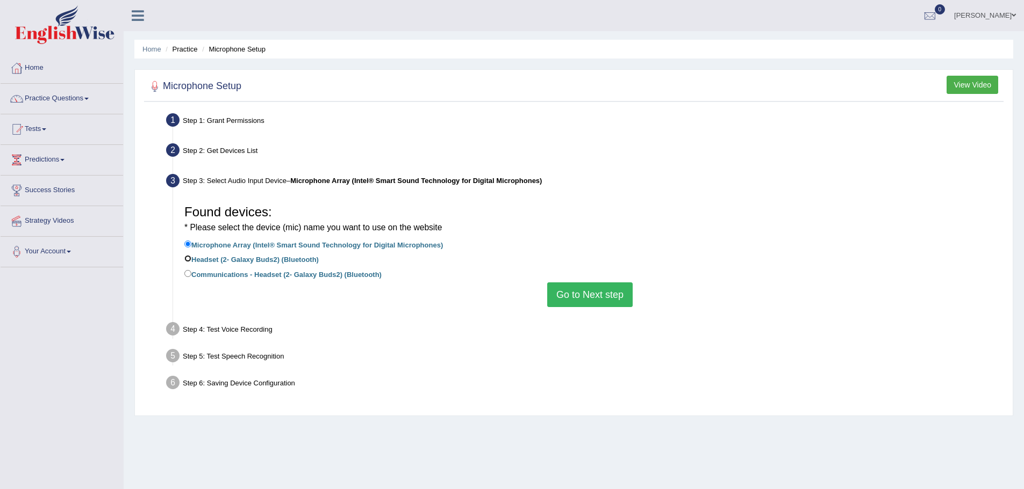
click at [184, 260] on input "Headset (2- Galaxy Buds2) (Bluetooth)" at bounding box center [187, 258] width 7 height 7
radio input "true"
click at [587, 296] on button "Go to Next step" at bounding box center [589, 295] width 85 height 25
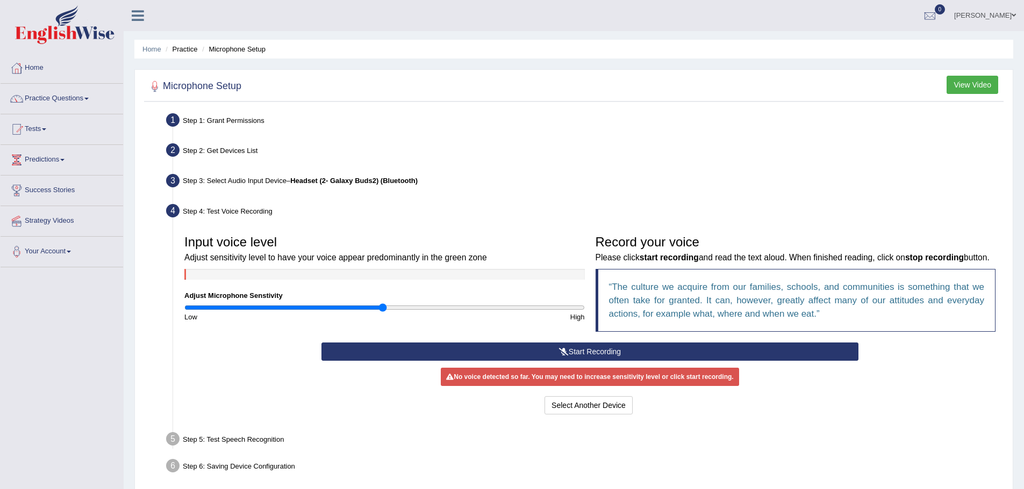
click at [523, 361] on button "Start Recording" at bounding box center [589, 352] width 537 height 18
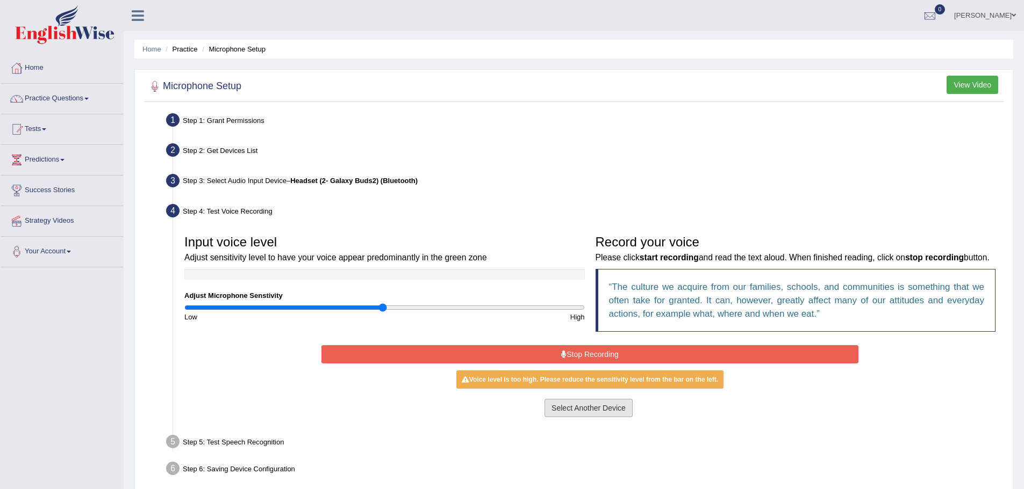
click at [614, 415] on button "Select Another Device" at bounding box center [588, 408] width 88 height 18
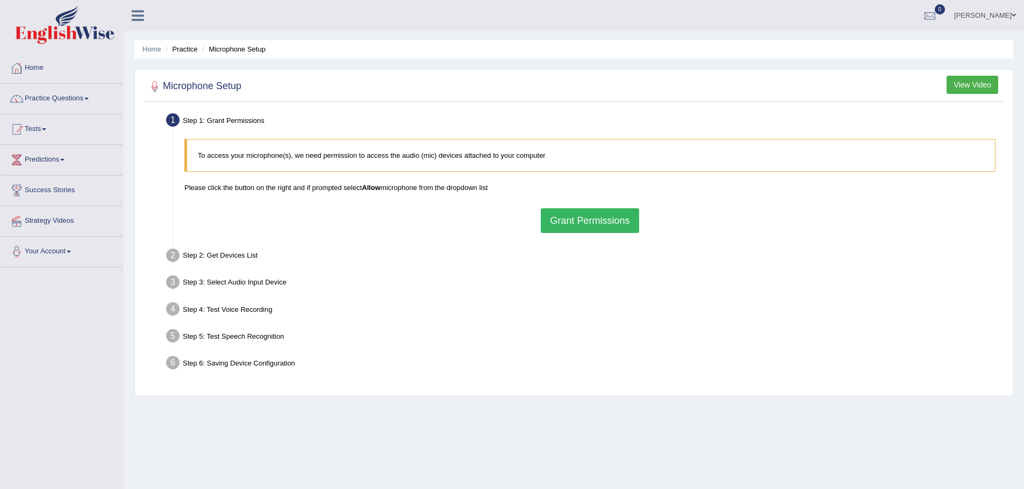
click at [567, 219] on button "Grant Permissions" at bounding box center [590, 220] width 98 height 25
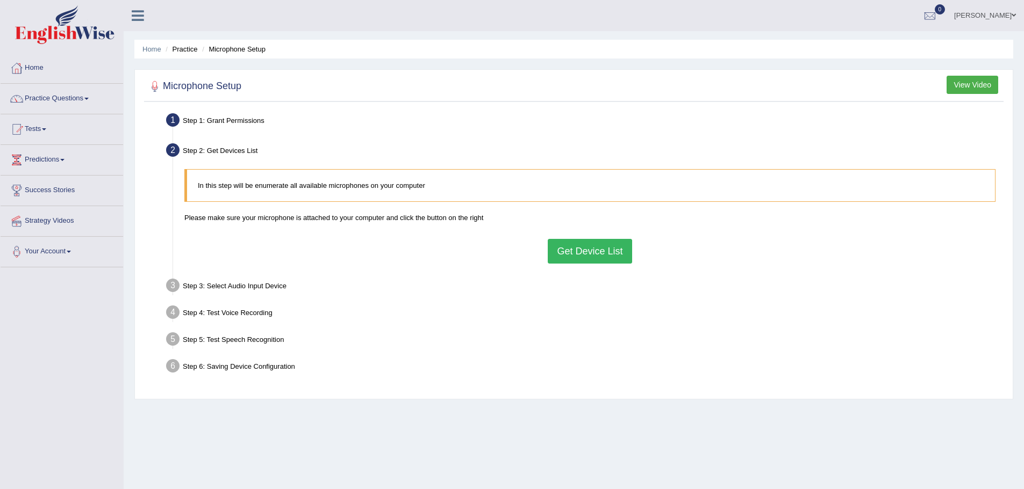
click at [575, 246] on button "Get Device List" at bounding box center [589, 251] width 84 height 25
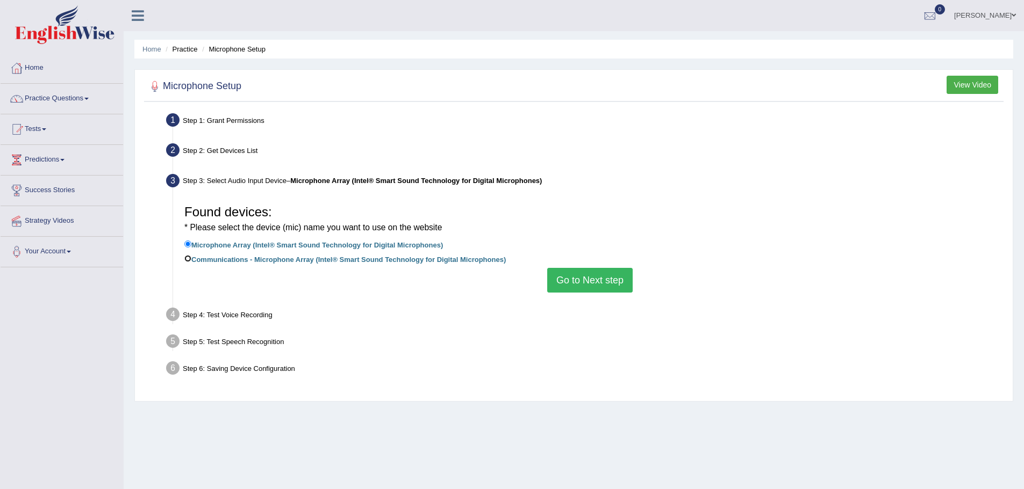
click at [187, 258] on input "Communications - Microphone Array (Intel® Smart Sound Technology for Digital Mi…" at bounding box center [187, 258] width 7 height 7
radio input "true"
click at [585, 272] on button "Go to Next step" at bounding box center [589, 280] width 85 height 25
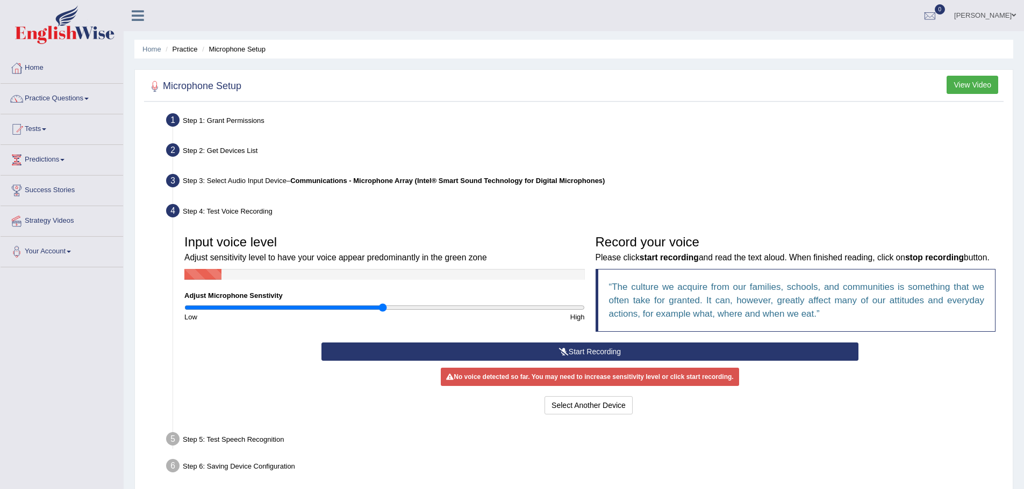
click at [561, 356] on icon at bounding box center [564, 352] width 10 height 8
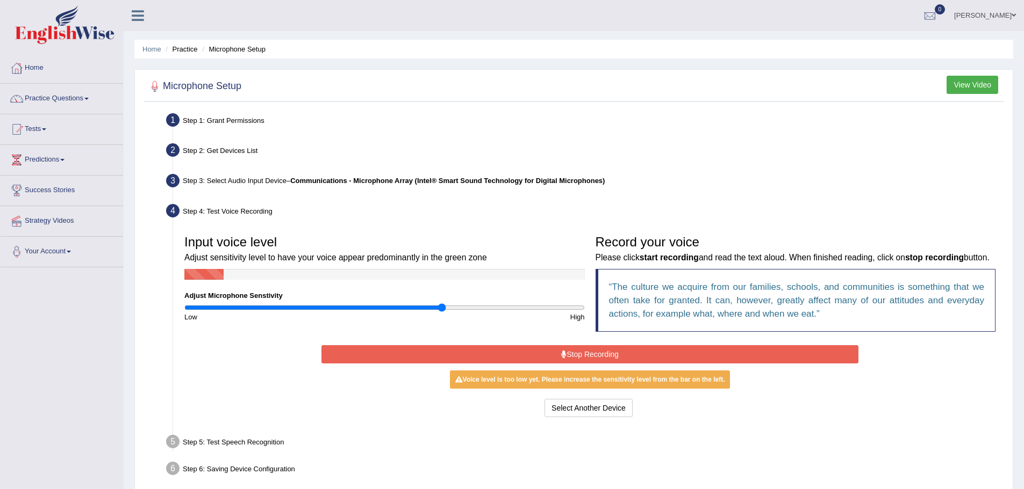
click at [441, 306] on input "range" at bounding box center [384, 308] width 400 height 9
click at [510, 304] on input "range" at bounding box center [384, 308] width 400 height 9
click at [596, 364] on button "Stop Recording" at bounding box center [589, 354] width 537 height 18
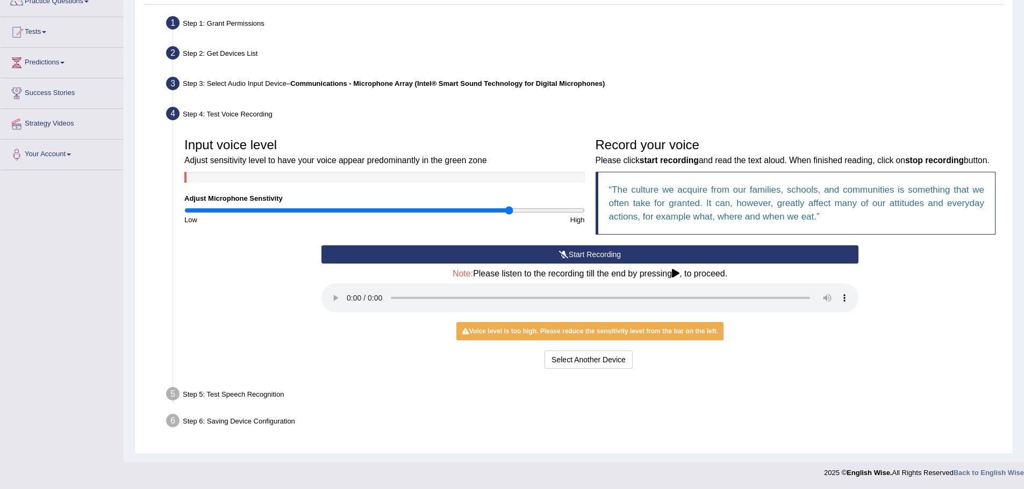
scroll to position [111, 0]
click at [438, 206] on input "range" at bounding box center [384, 210] width 400 height 9
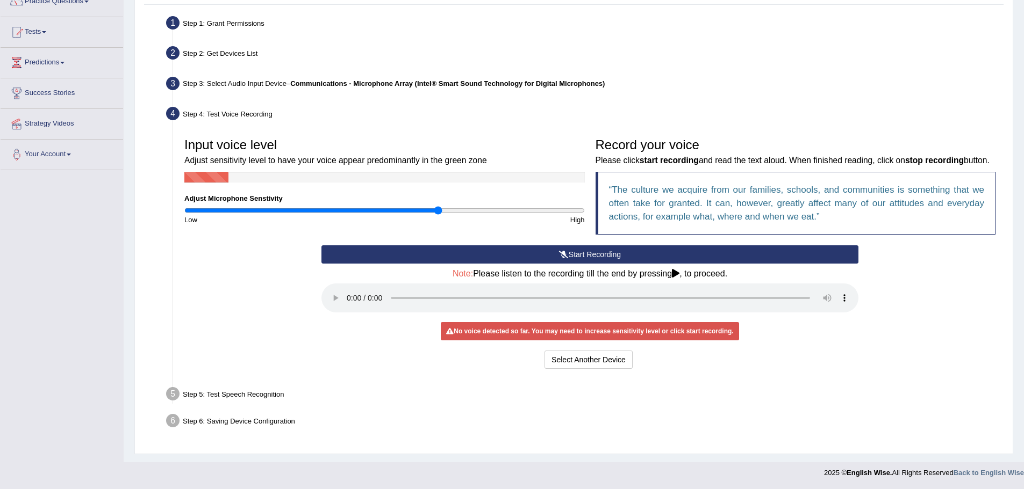
click at [541, 261] on button "Start Recording" at bounding box center [589, 255] width 537 height 18
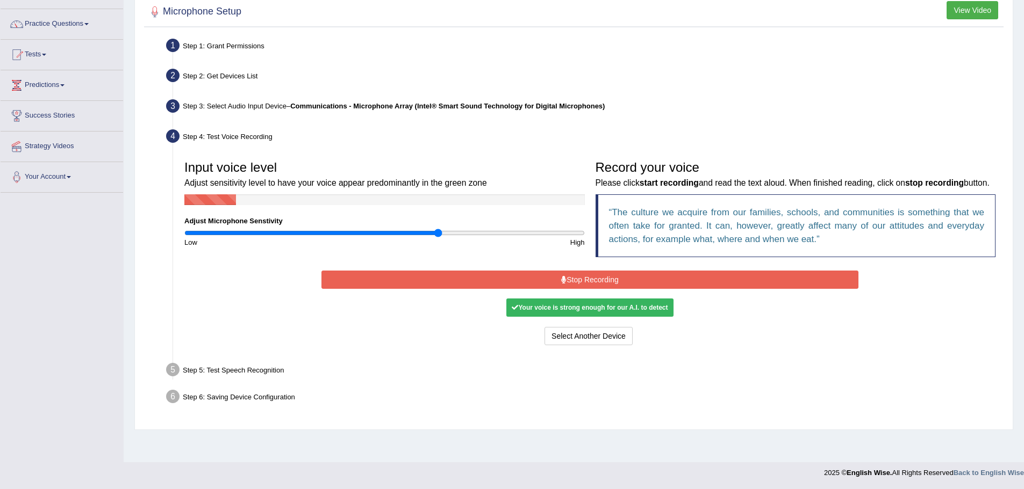
scroll to position [75, 0]
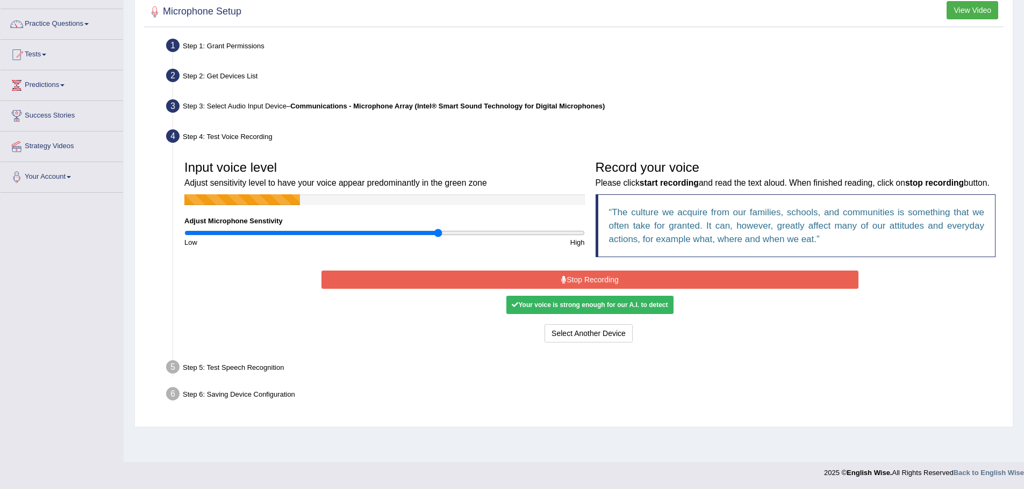
click at [591, 314] on div "Your voice is strong enough for our A.I. to detect" at bounding box center [589, 305] width 167 height 18
click at [0, 0] on div "Voice level is too high. Please reduce the sensitivity level from the bar on th…" at bounding box center [0, 0] width 0 height 0
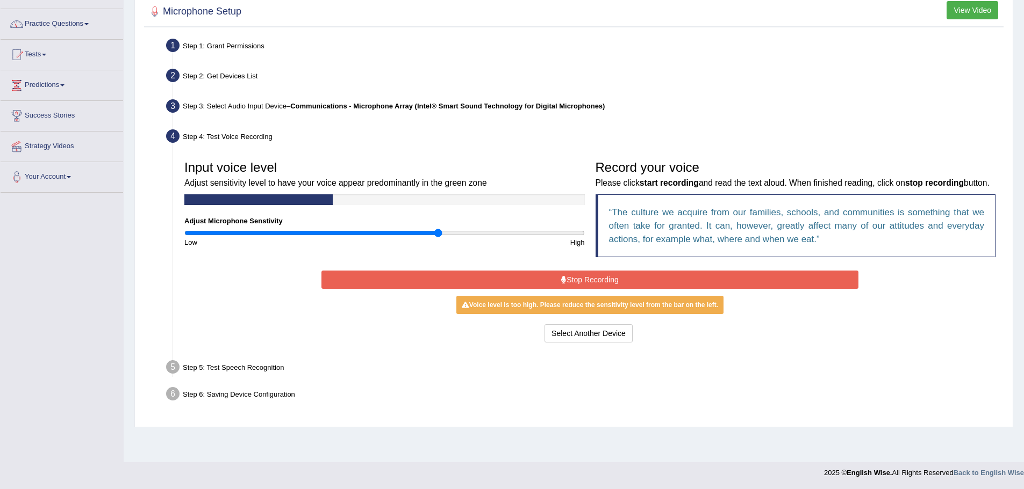
click at [584, 314] on div "Voice level is too high. Please reduce the sensitivity level from the bar on th…" at bounding box center [589, 305] width 267 height 18
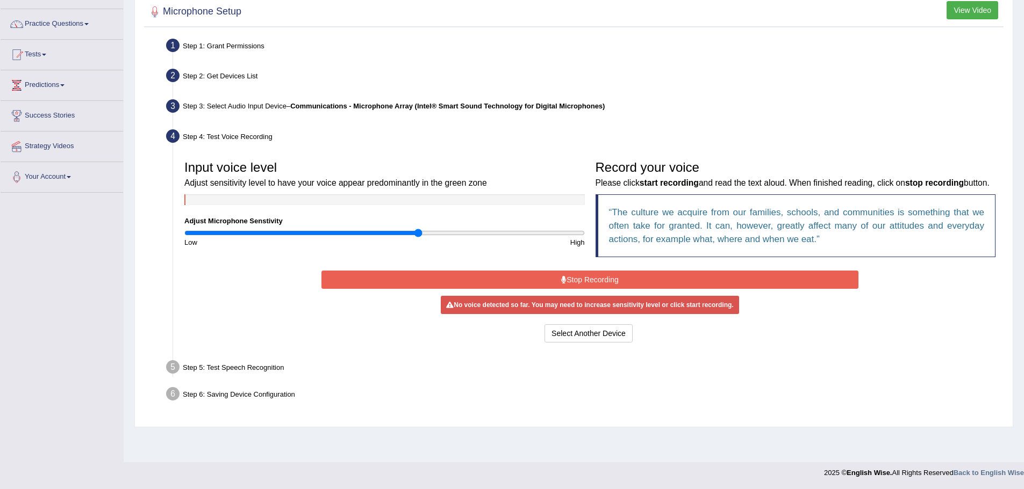
click at [419, 230] on input "range" at bounding box center [384, 233] width 400 height 9
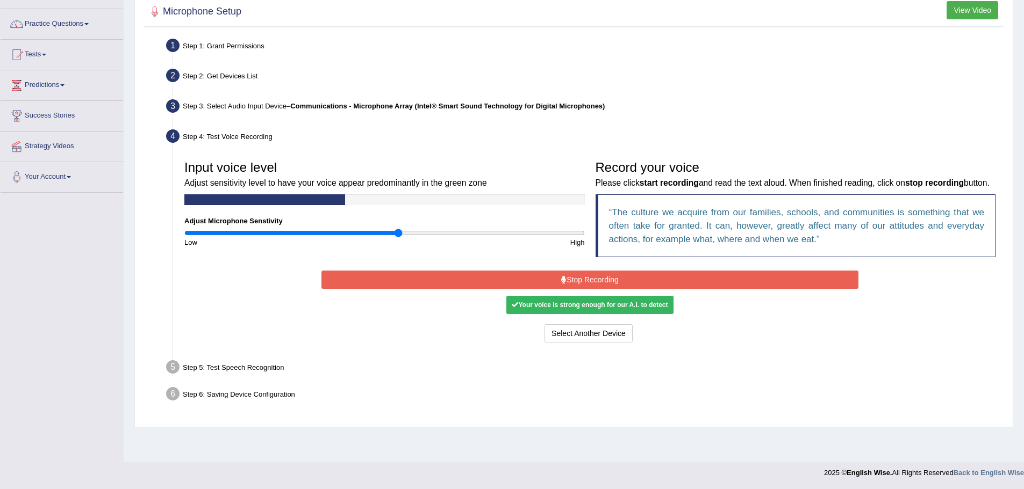
type input "1.08"
click at [400, 229] on input "range" at bounding box center [384, 233] width 400 height 9
click at [601, 314] on div "Your voice is strong enough for our A.I. to detect" at bounding box center [589, 305] width 167 height 18
click at [582, 289] on button "Stop Recording" at bounding box center [589, 280] width 537 height 18
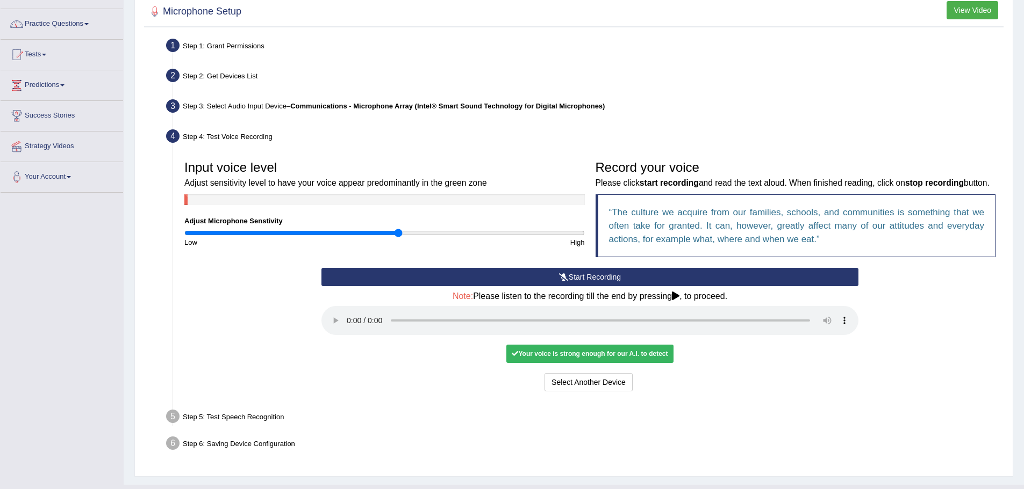
scroll to position [111, 0]
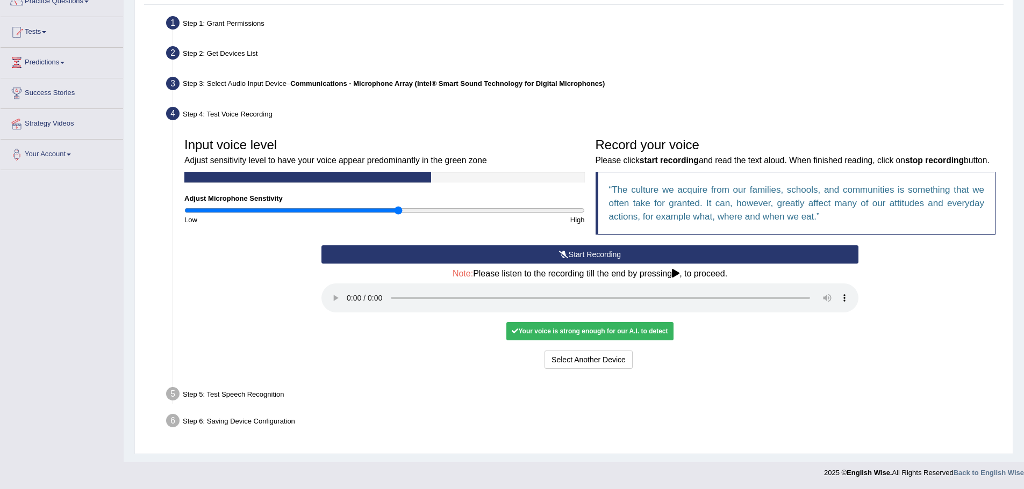
click at [282, 390] on div "Step 5: Test Speech Recognition" at bounding box center [584, 396] width 846 height 24
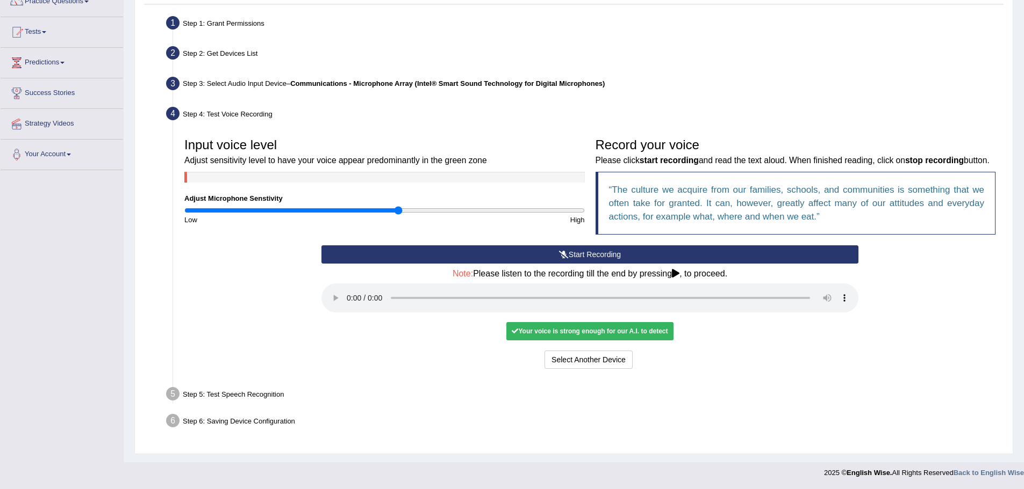
click at [596, 330] on div "Your voice is strong enough for our A.I. to detect" at bounding box center [589, 331] width 167 height 18
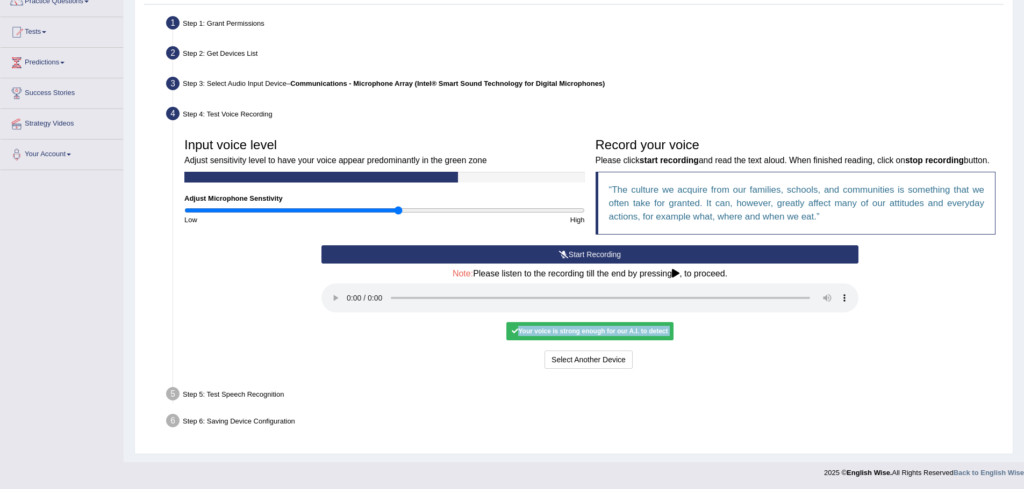
click at [596, 330] on div "Your voice is strong enough for our A.I. to detect" at bounding box center [589, 331] width 167 height 18
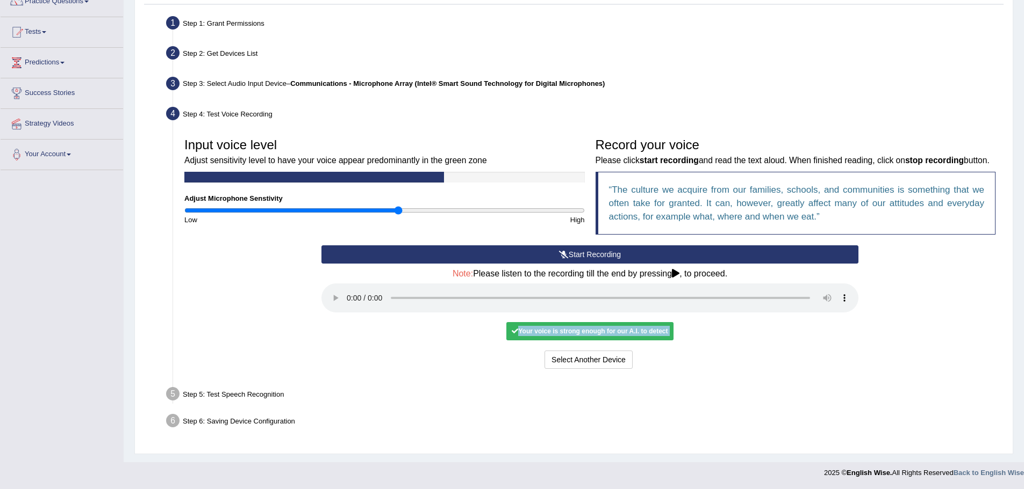
click at [596, 330] on div "Your voice is strong enough for our A.I. to detect" at bounding box center [589, 331] width 167 height 18
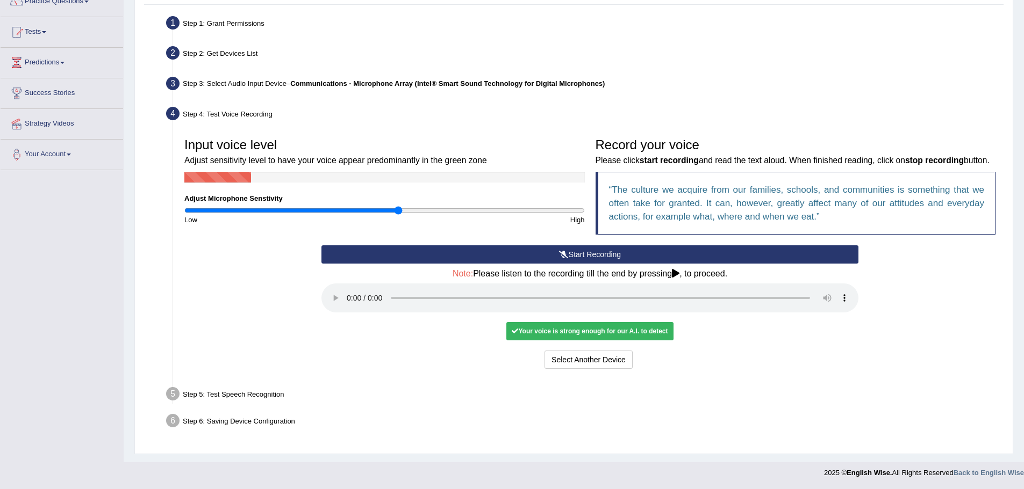
click at [775, 387] on div "Step 5: Test Speech Recognition" at bounding box center [584, 396] width 846 height 24
click at [607, 358] on button "Select Another Device" at bounding box center [588, 360] width 88 height 18
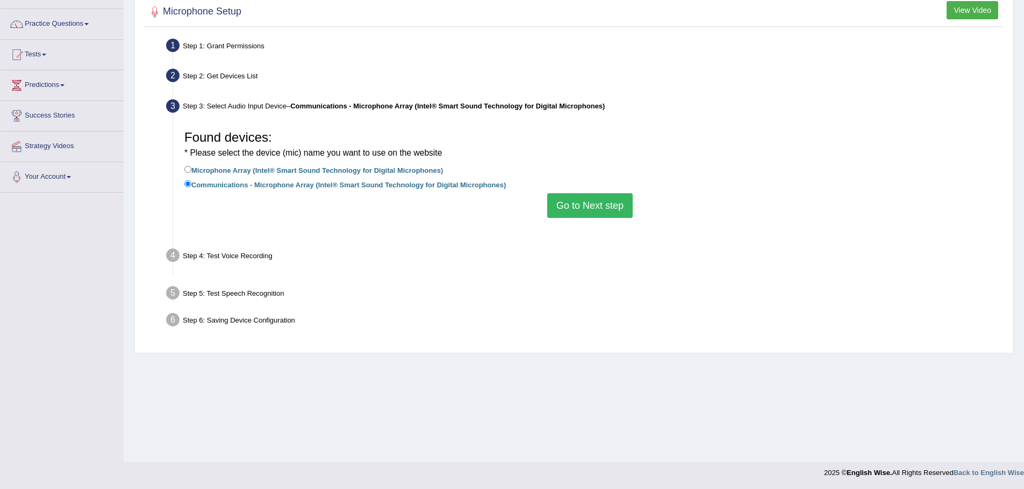
scroll to position [75, 0]
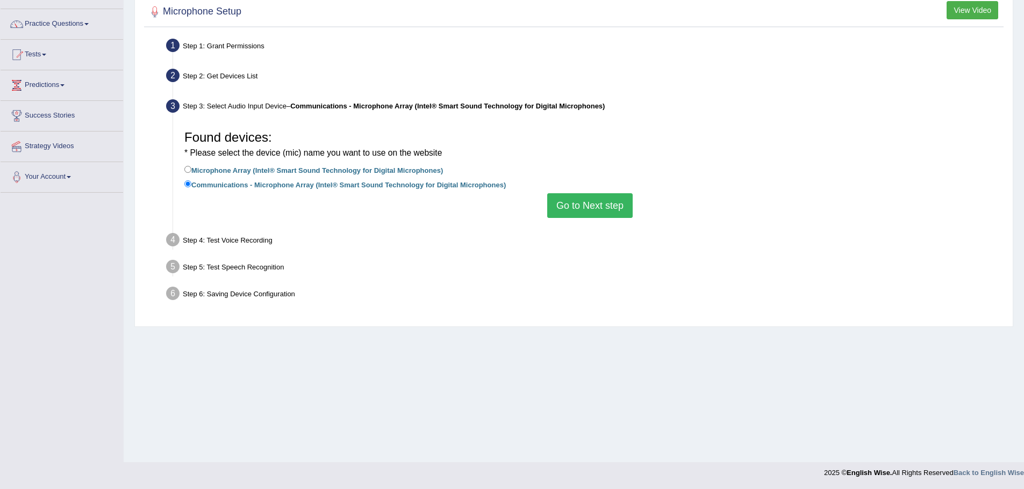
click at [574, 206] on button "Go to Next step" at bounding box center [589, 205] width 85 height 25
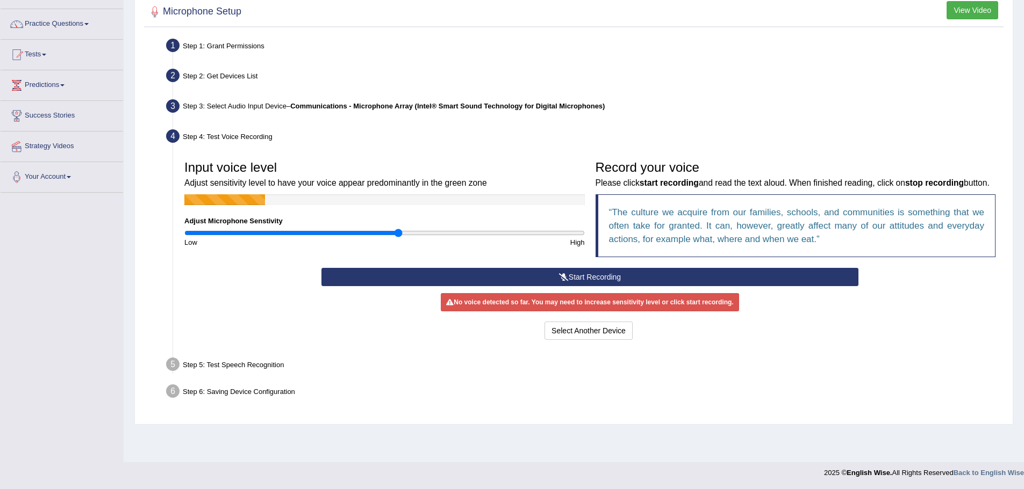
click at [573, 286] on button "Start Recording" at bounding box center [589, 277] width 537 height 18
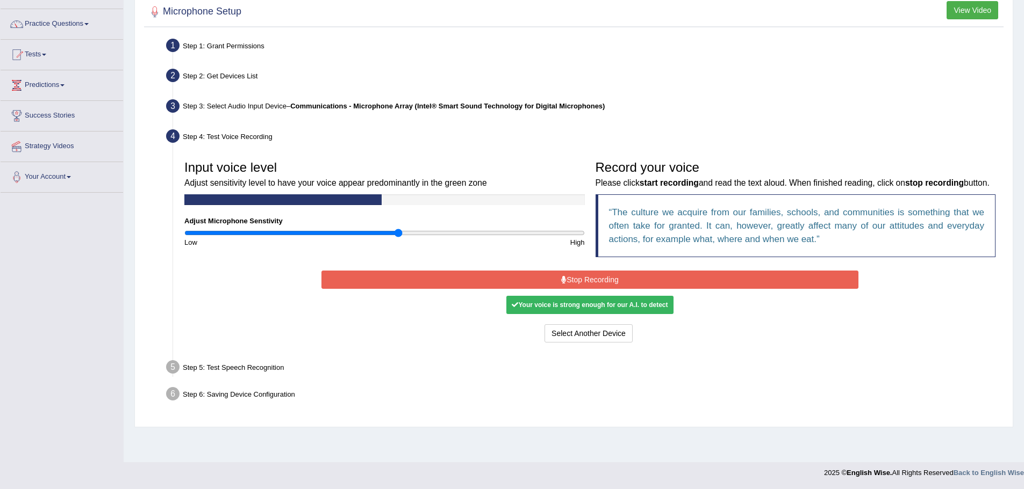
click at [578, 289] on button "Stop Recording" at bounding box center [589, 280] width 537 height 18
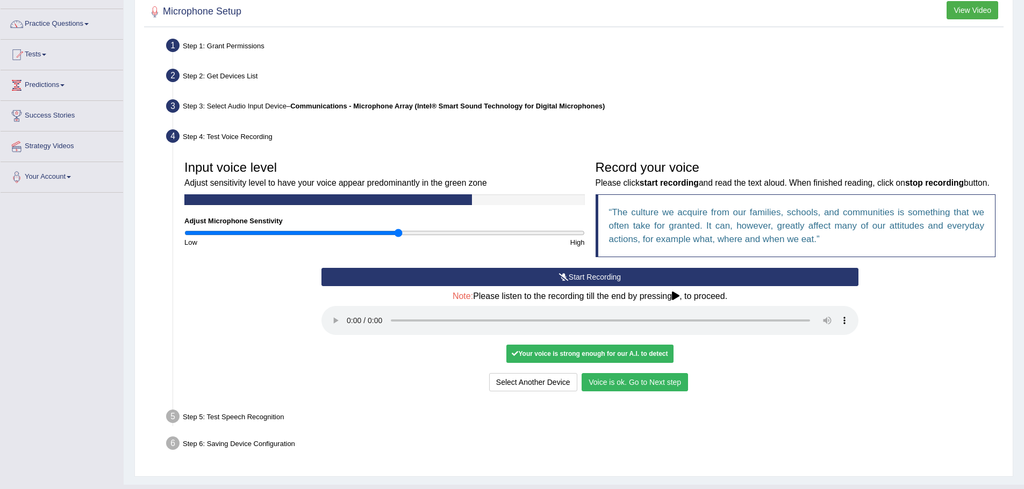
click at [647, 392] on button "Voice is ok. Go to Next step" at bounding box center [634, 382] width 106 height 18
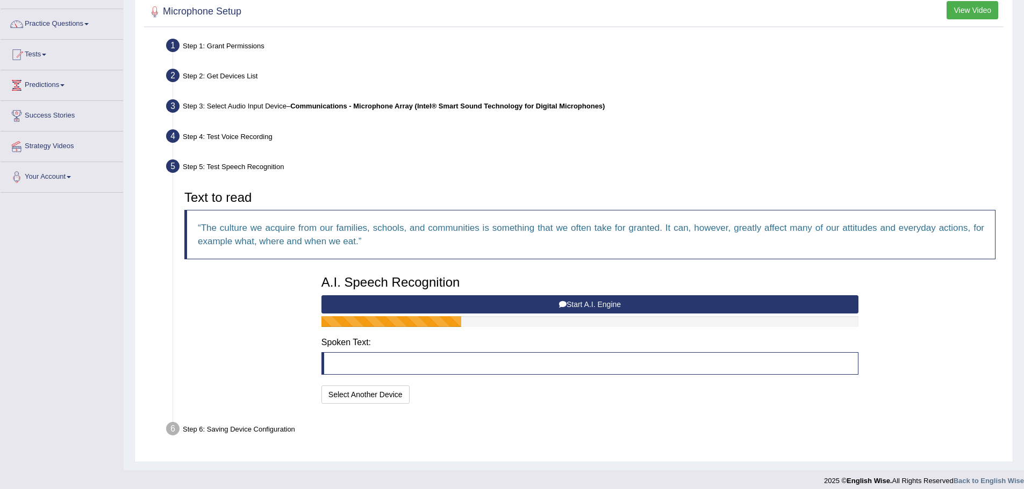
click at [502, 357] on blockquote at bounding box center [589, 363] width 537 height 23
click at [500, 357] on blockquote at bounding box center [589, 363] width 537 height 23
click at [574, 301] on button "Start A.I. Engine" at bounding box center [589, 305] width 537 height 18
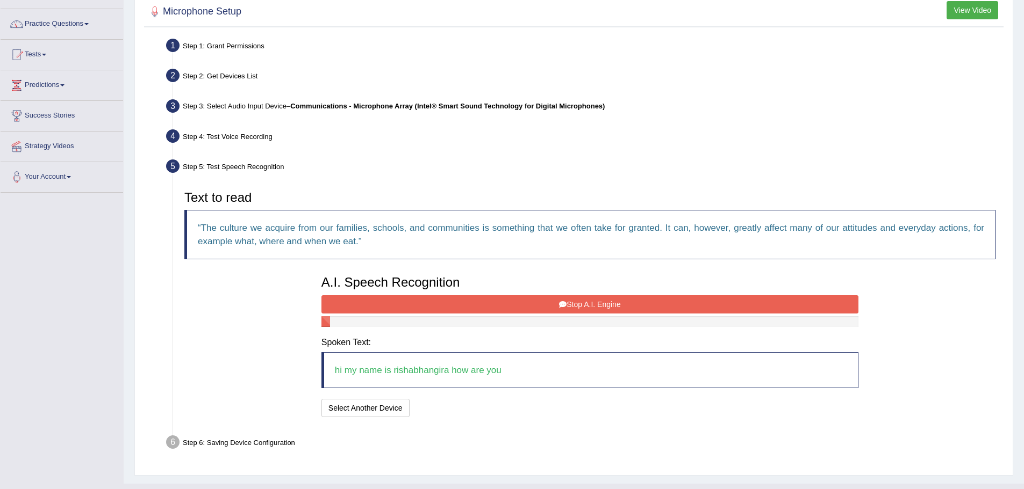
click at [598, 306] on button "Stop A.I. Engine" at bounding box center [589, 305] width 537 height 18
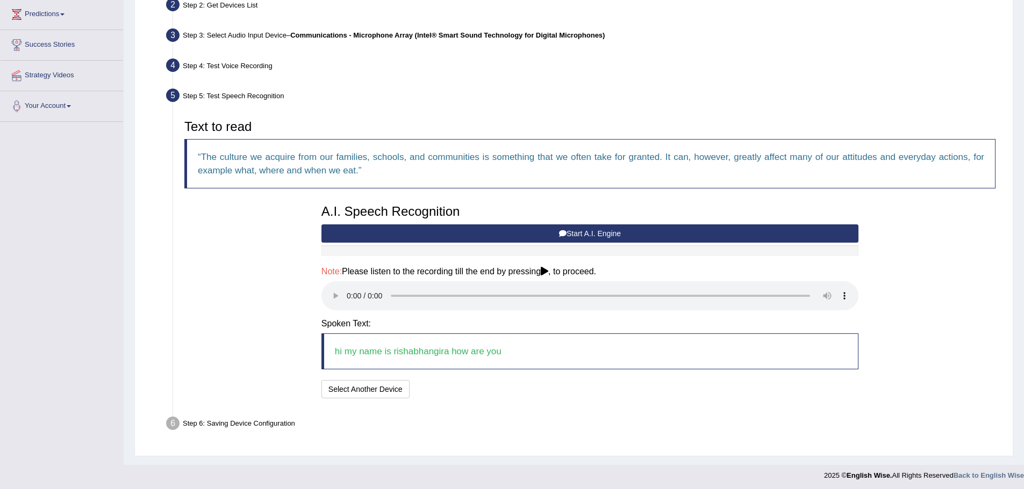
scroll to position [148, 0]
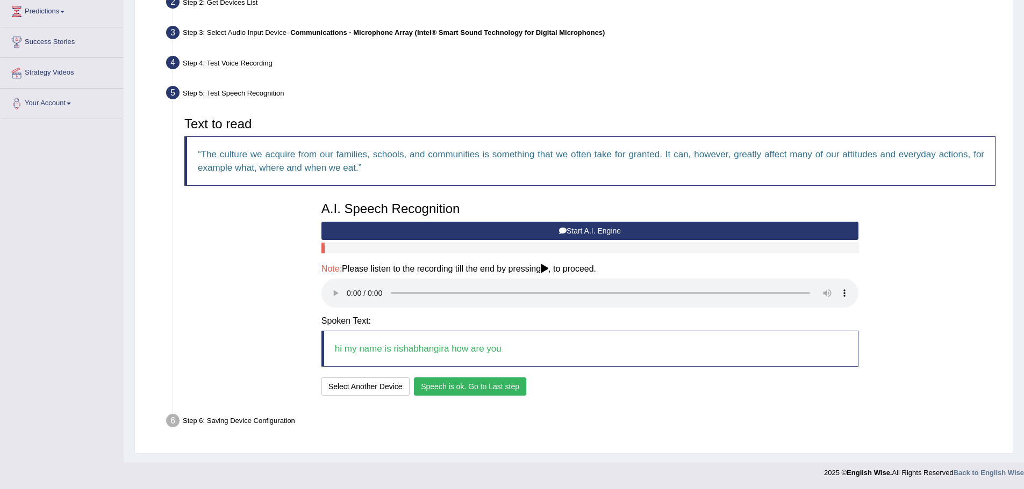
click at [473, 386] on button "Speech is ok. Go to Last step" at bounding box center [470, 387] width 112 height 18
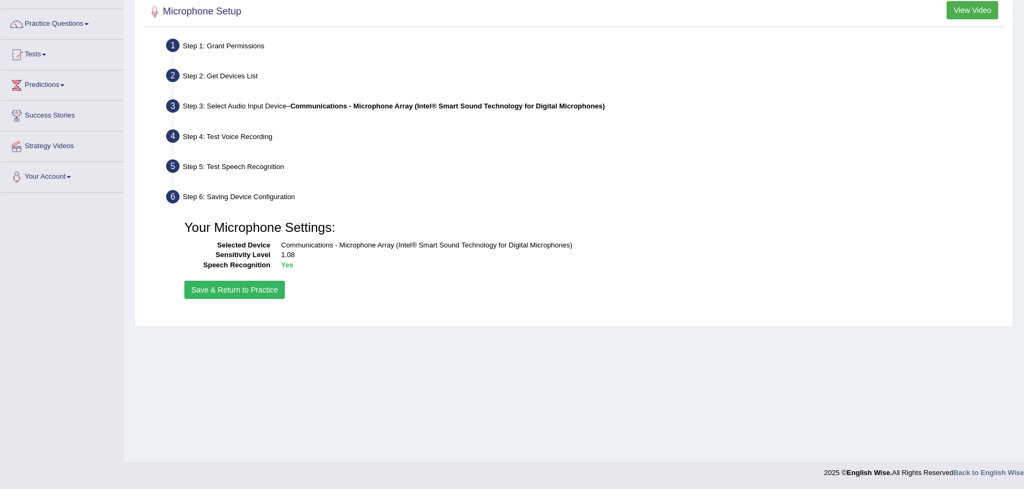
click at [263, 285] on button "Save & Return to Practice" at bounding box center [234, 290] width 100 height 18
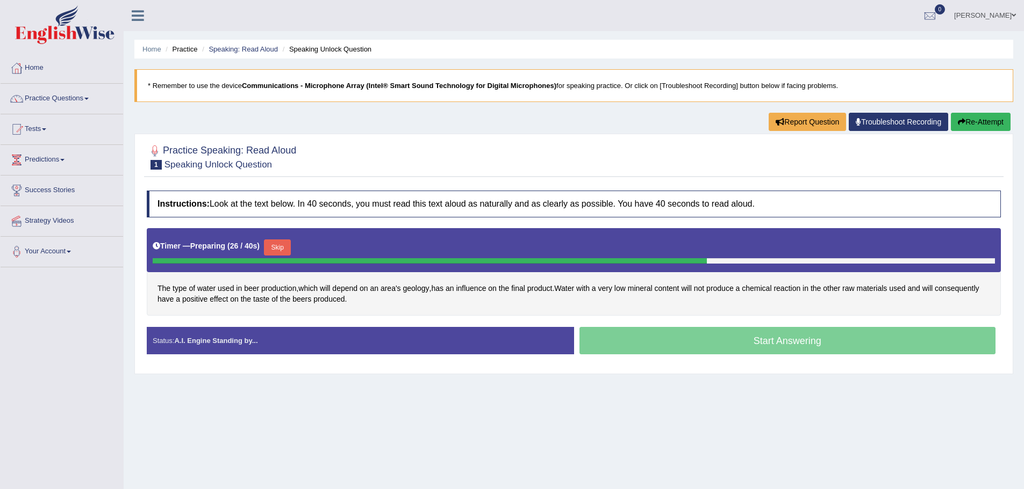
click at [665, 348] on div "Start Answering" at bounding box center [787, 342] width 427 height 30
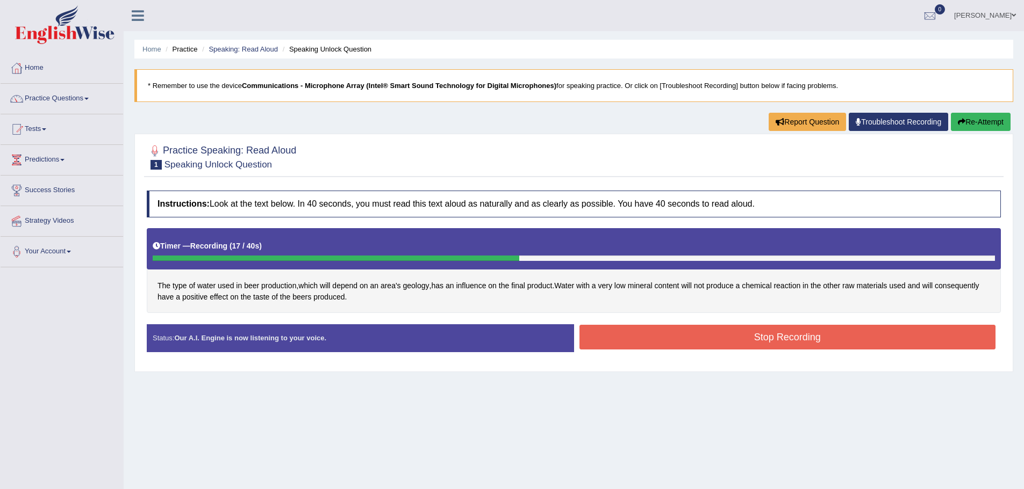
click at [686, 338] on button "Stop Recording" at bounding box center [787, 337] width 416 height 25
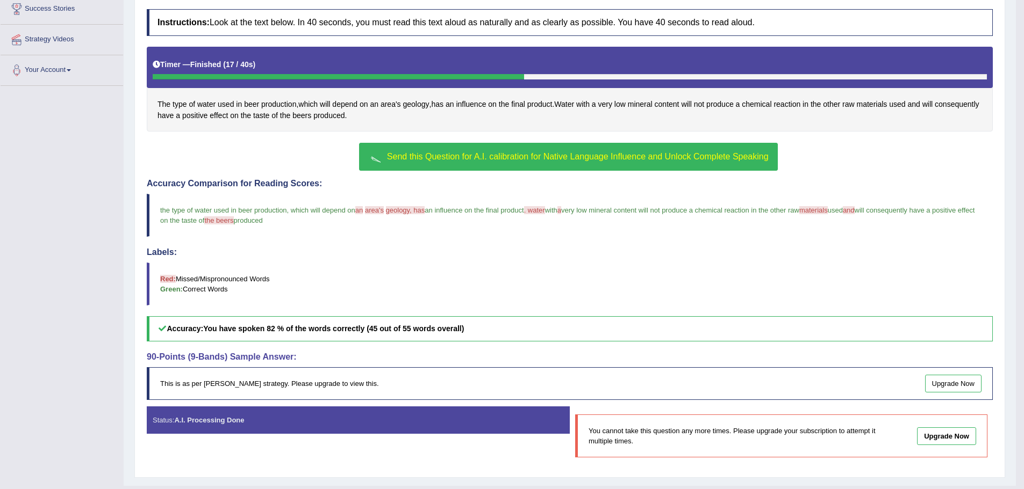
scroll to position [205, 0]
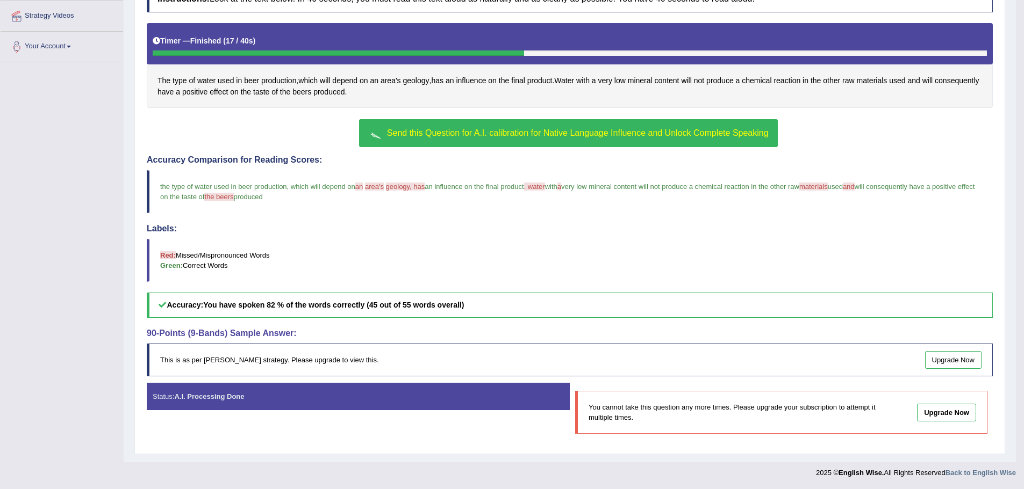
click at [417, 406] on div "Status: A.I. Processing Done" at bounding box center [358, 396] width 423 height 27
click at [205, 397] on strong "A.I. Processing Done" at bounding box center [209, 397] width 70 height 8
click at [222, 394] on strong "A.I. Processing Done" at bounding box center [209, 397] width 70 height 8
click at [302, 302] on b "You have spoken 82 % of the words correctly (45 out of 55 words overall)" at bounding box center [333, 305] width 261 height 9
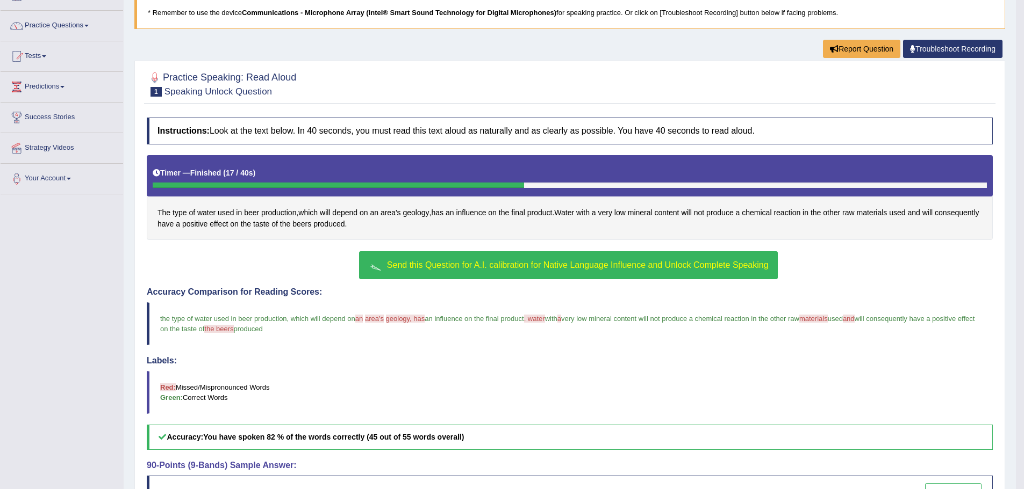
scroll to position [0, 0]
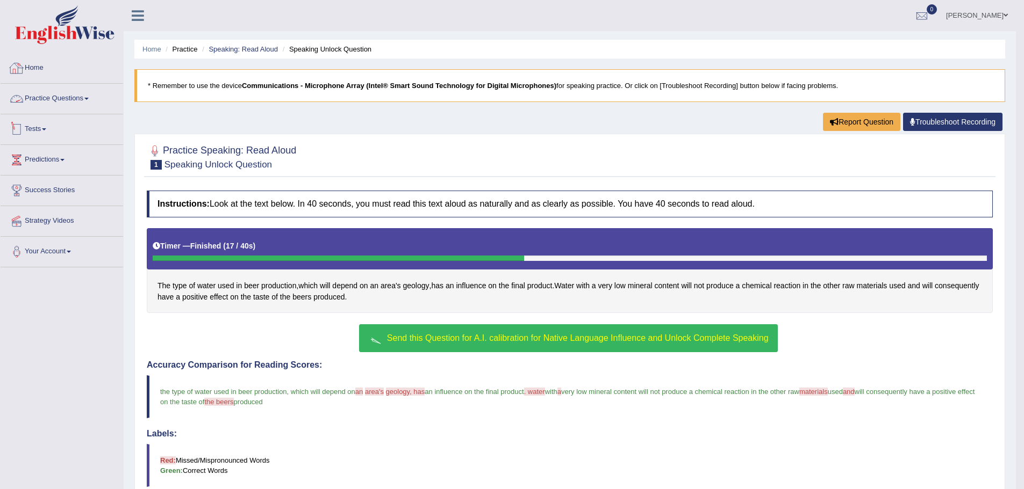
click at [35, 128] on link "Tests" at bounding box center [62, 127] width 122 height 27
click at [62, 149] on link "Take Practice Sectional Test" at bounding box center [70, 154] width 100 height 19
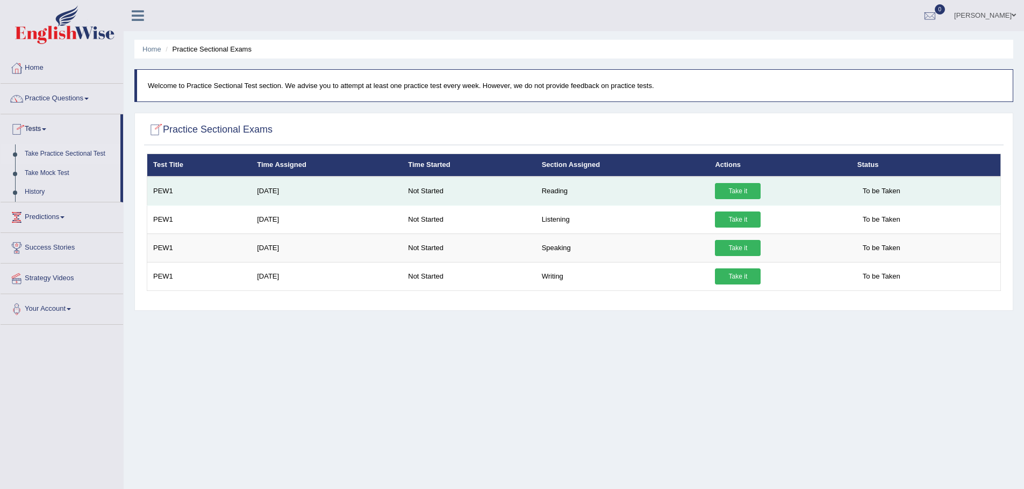
click at [729, 184] on link "Take it" at bounding box center [738, 191] width 46 height 16
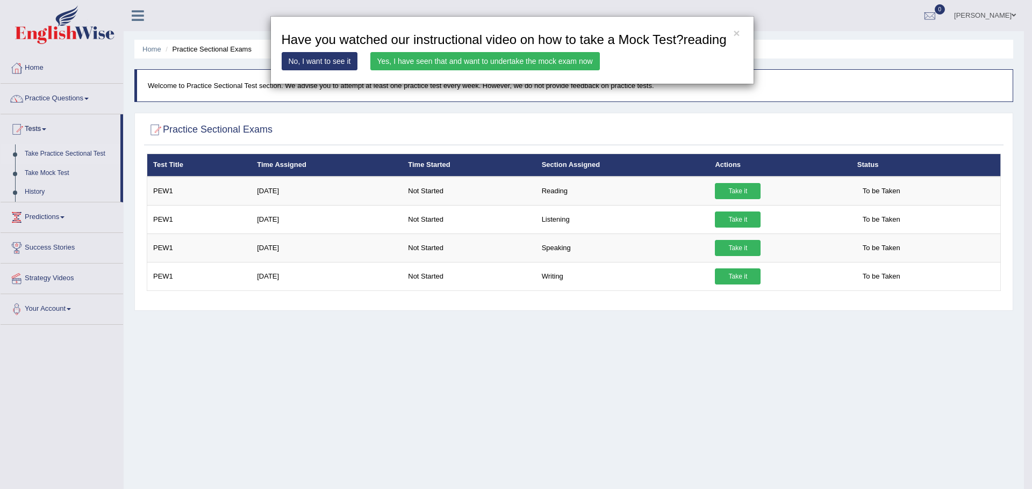
click at [722, 244] on div "× Have you watched our instructional video on how to take a Mock Test?reading N…" at bounding box center [516, 244] width 1032 height 489
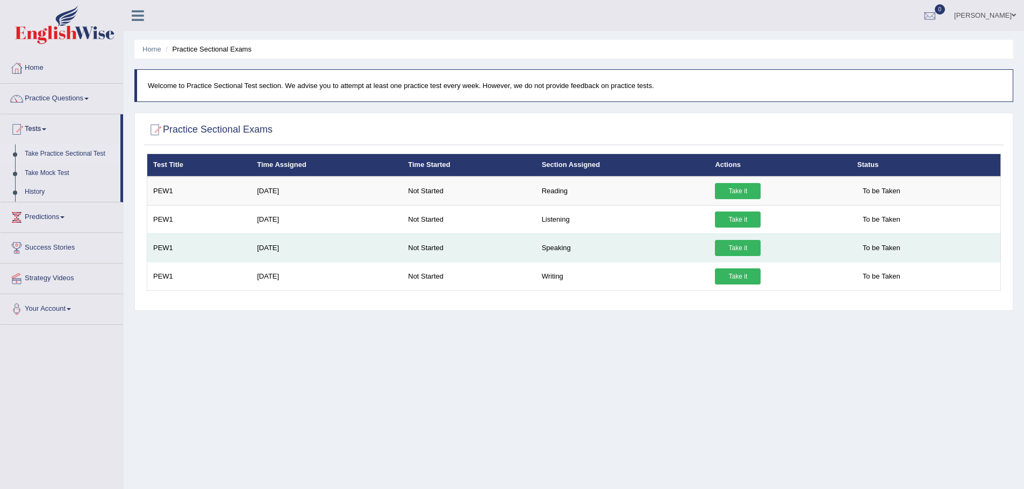
click at [727, 247] on link "Take it" at bounding box center [738, 248] width 46 height 16
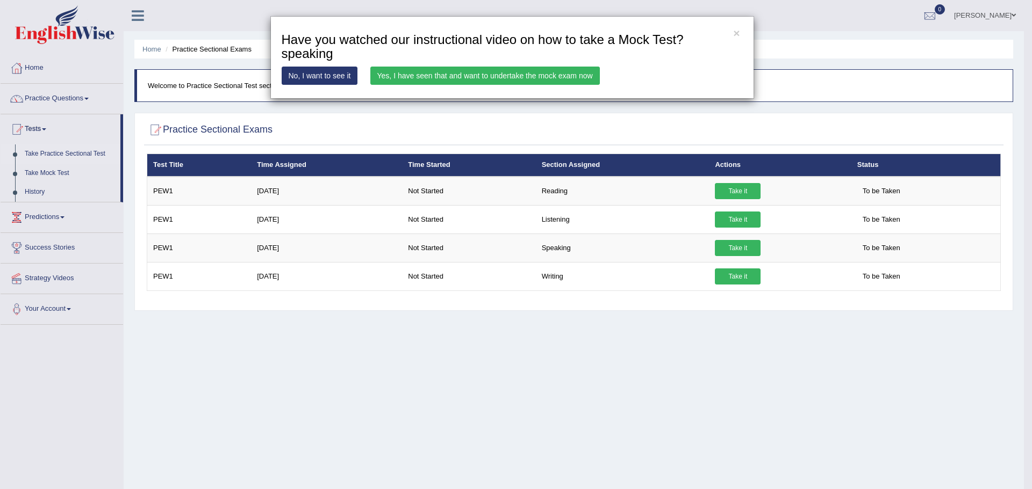
click at [471, 78] on link "Yes, I have seen that and want to undertake the mock exam now" at bounding box center [484, 76] width 229 height 18
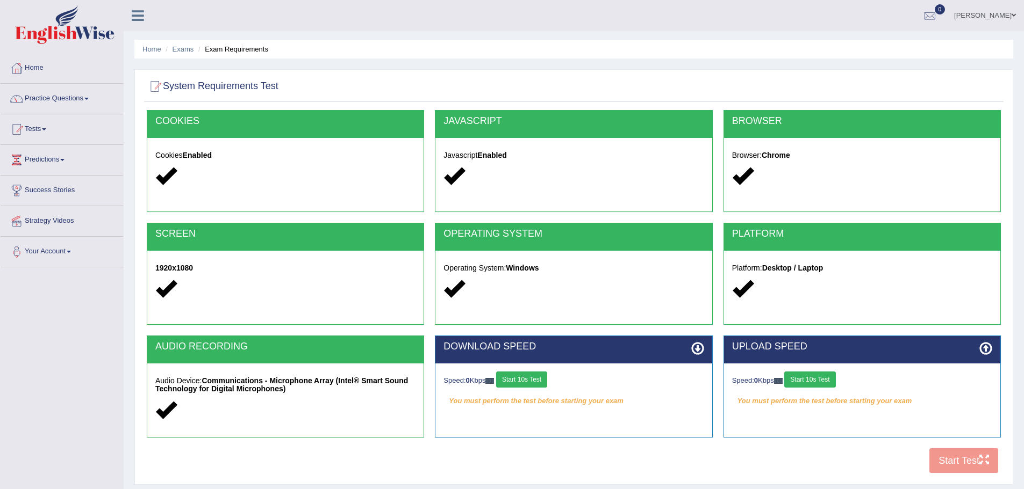
click at [547, 378] on button "Start 10s Test" at bounding box center [521, 380] width 51 height 16
click at [549, 378] on button "Start 10s Test" at bounding box center [533, 380] width 51 height 16
click at [824, 381] on button "Start 10s Test" at bounding box center [809, 380] width 51 height 16
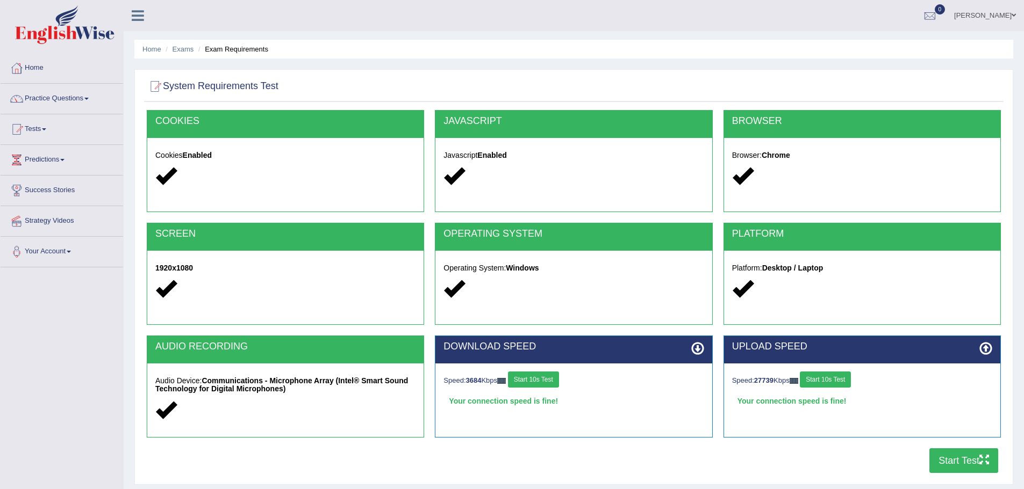
click at [954, 465] on button "Start Test" at bounding box center [963, 461] width 69 height 25
